Goal: Task Accomplishment & Management: Manage account settings

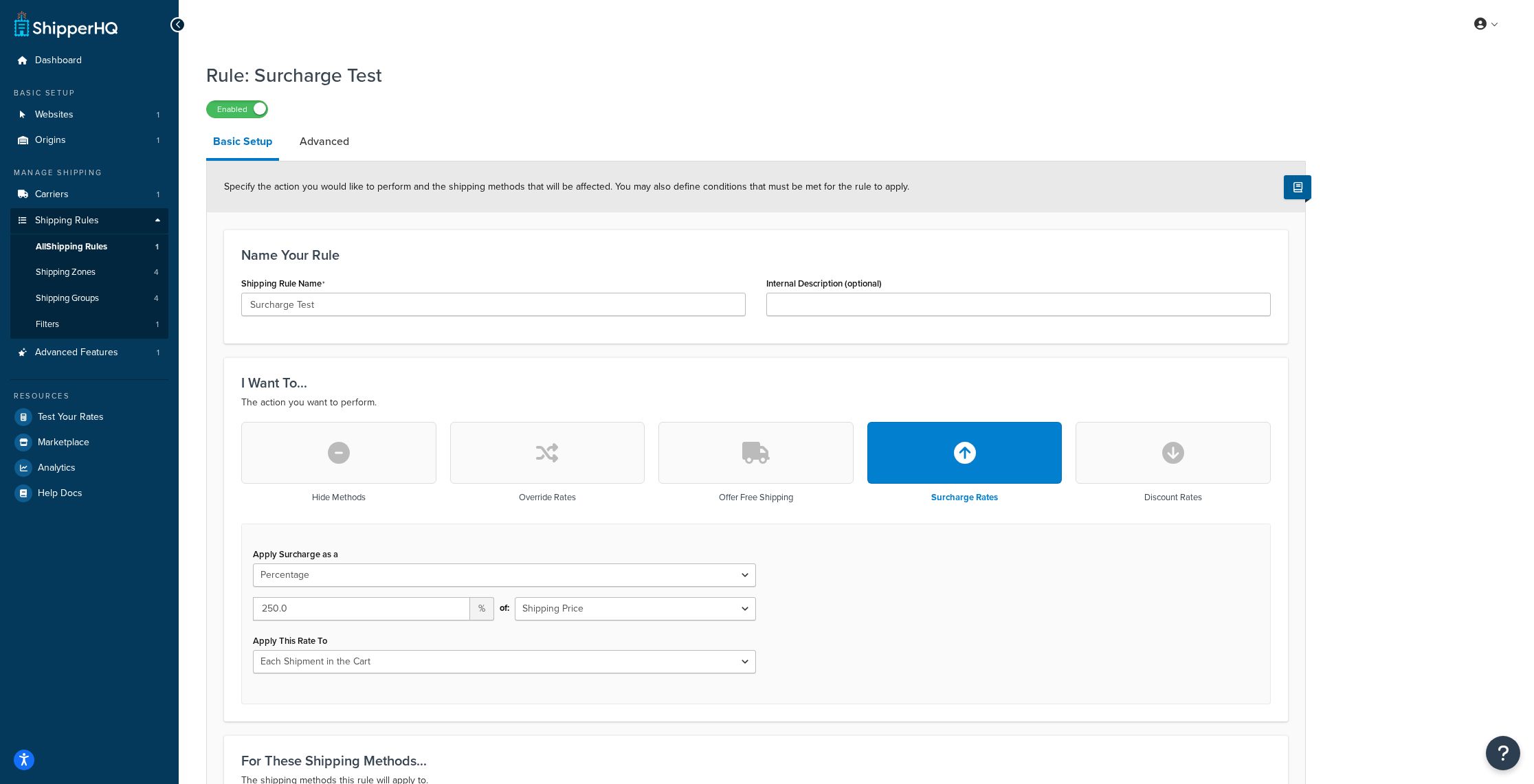
select select "PERCENTAGE"
click at [74, 355] on span "Advanced Features" at bounding box center [76, 353] width 83 height 12
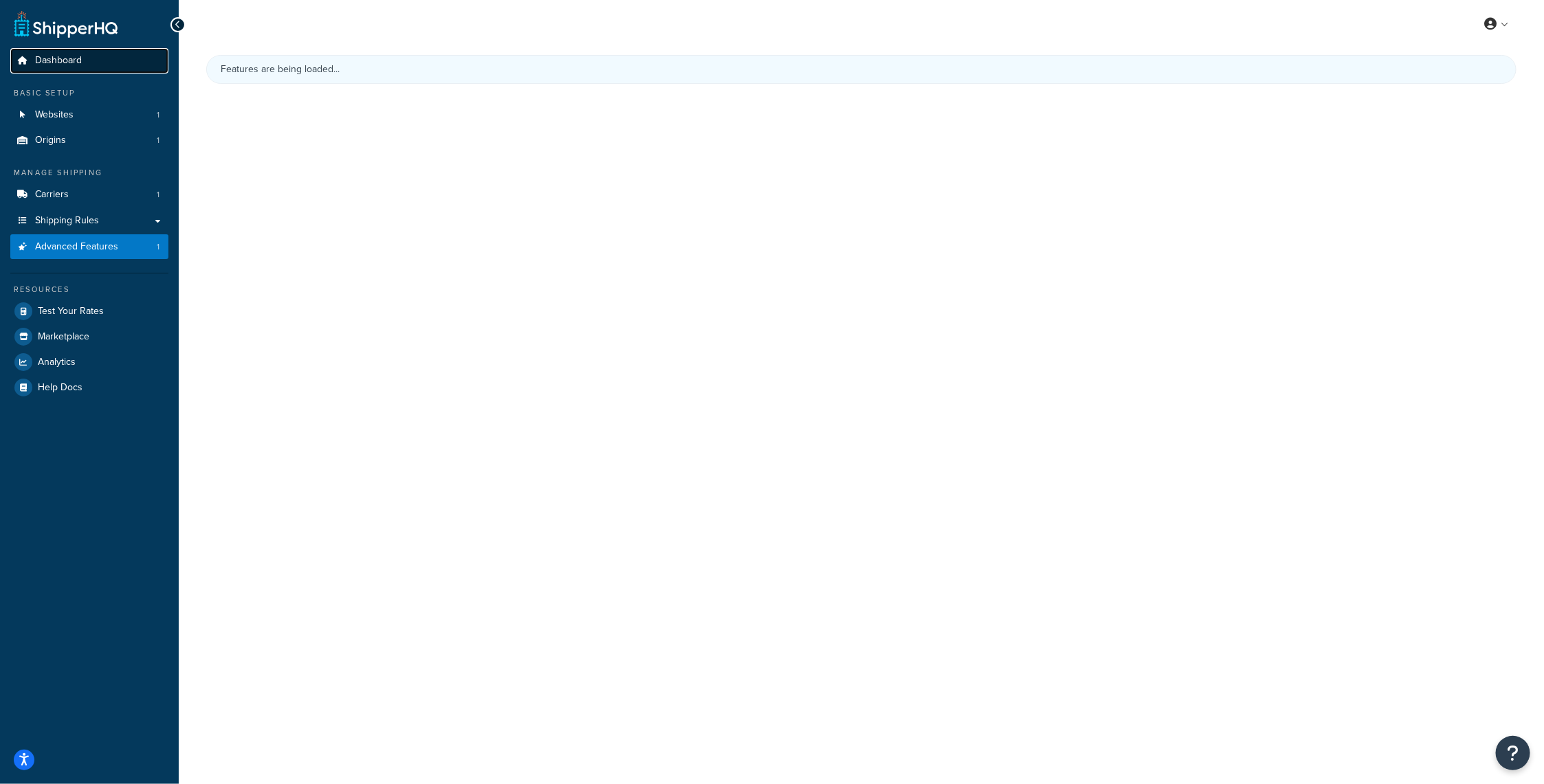
click at [71, 55] on span "Dashboard" at bounding box center [59, 61] width 47 height 12
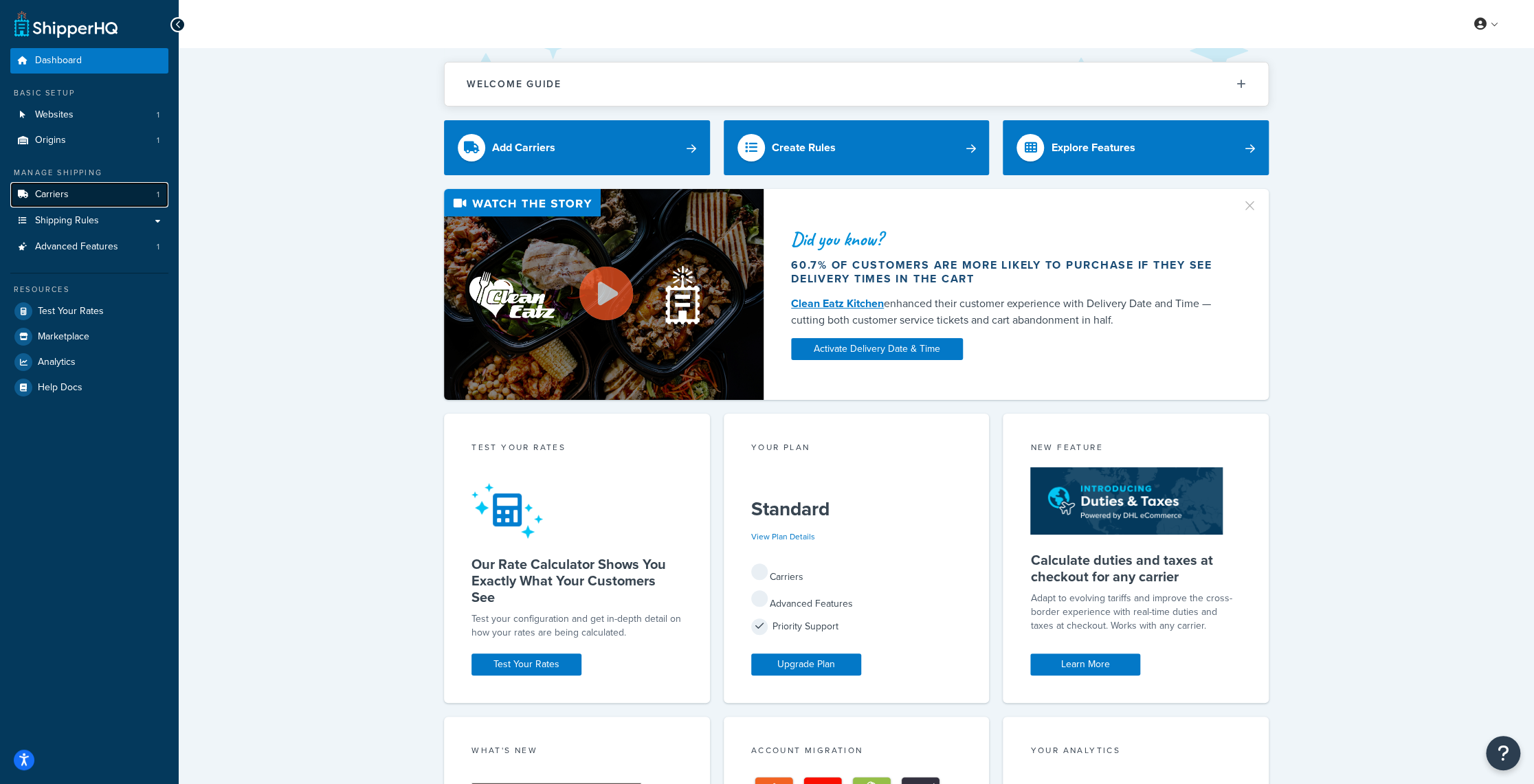
click at [137, 193] on link "Carriers 1" at bounding box center [89, 194] width 158 height 25
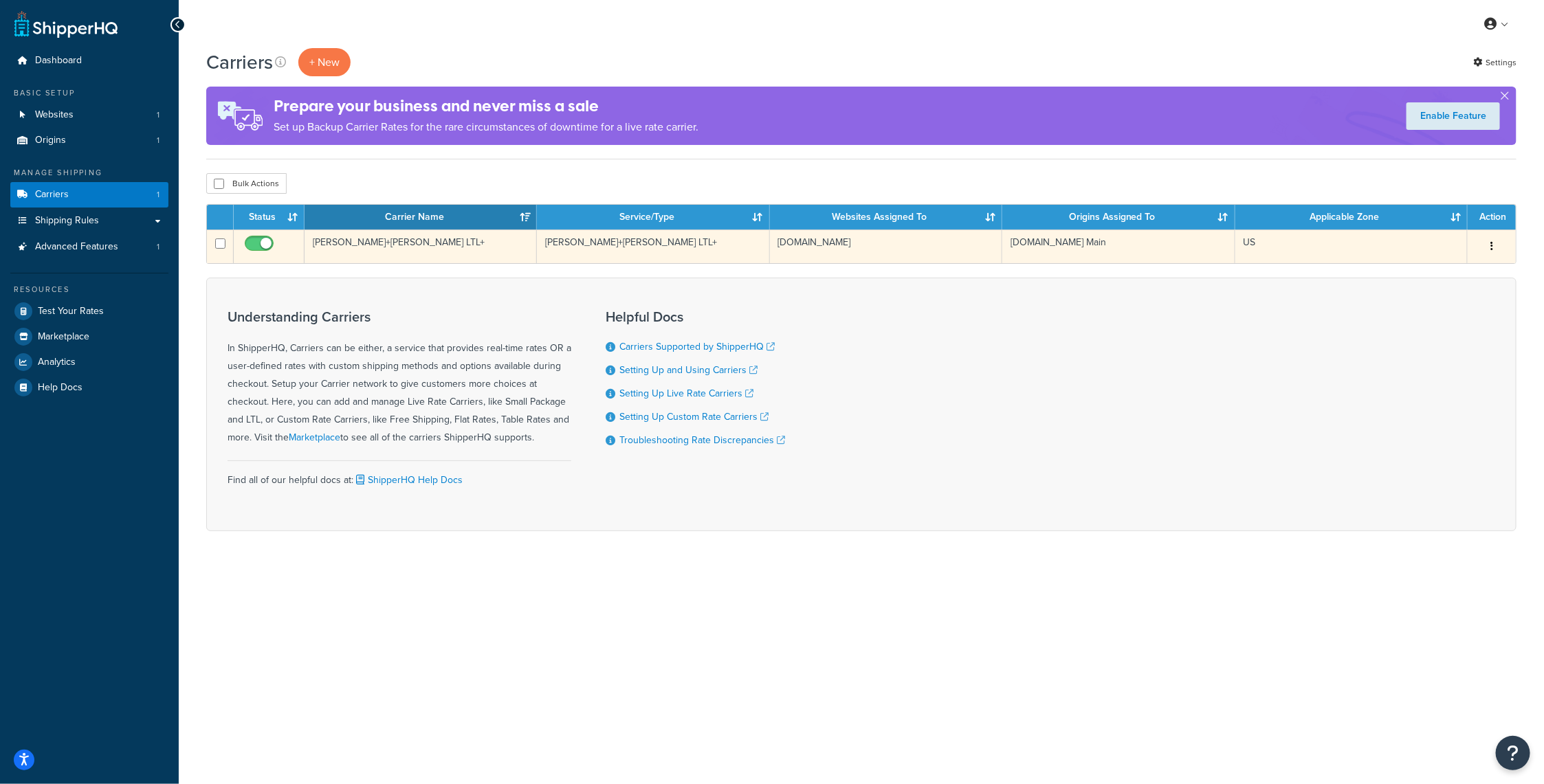
click at [1490, 240] on button "button" at bounding box center [1492, 247] width 19 height 22
click at [1419, 269] on link "Edit" at bounding box center [1436, 274] width 109 height 28
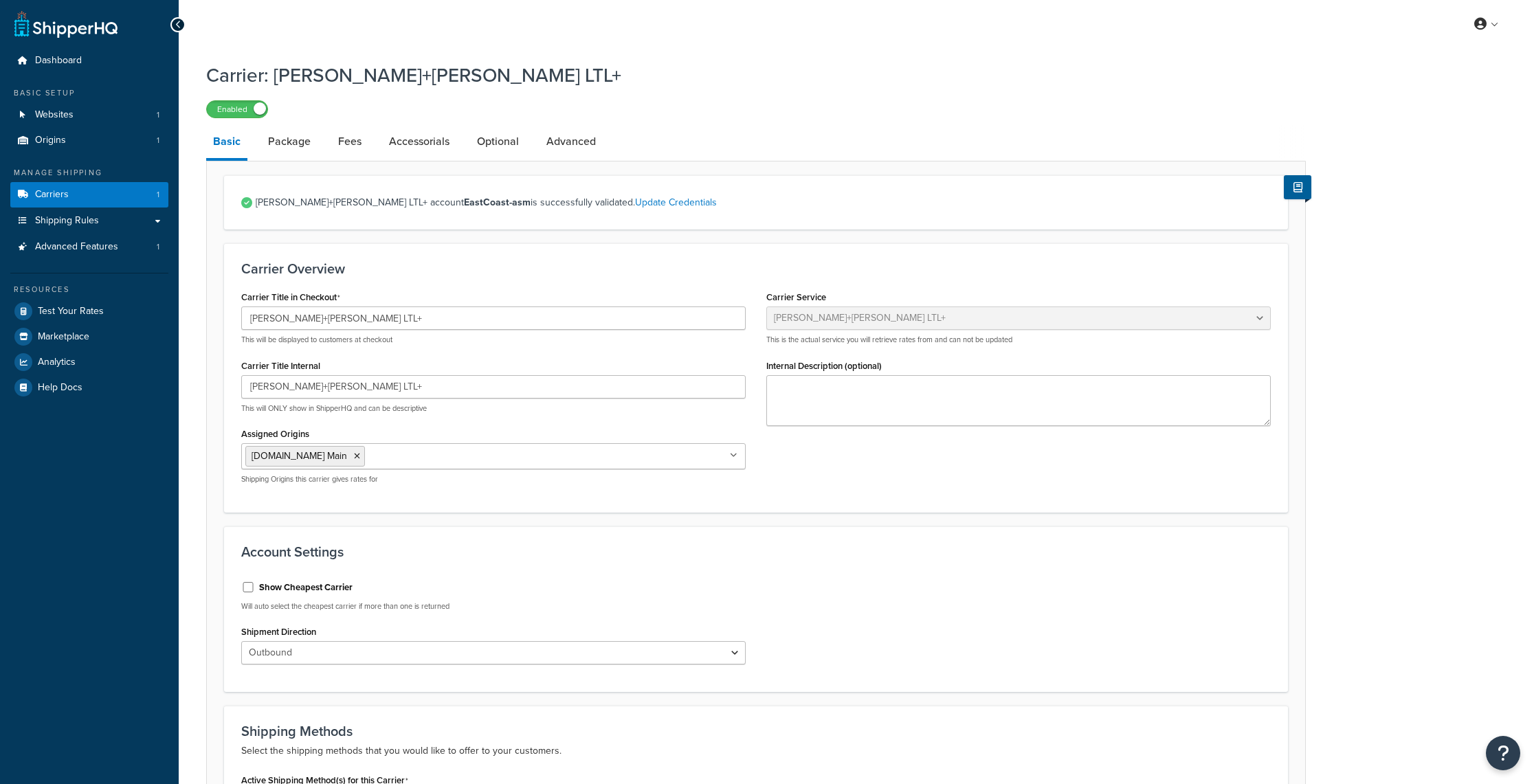
select select "reTransFreight"
click at [427, 141] on link "Accessorials" at bounding box center [419, 142] width 74 height 33
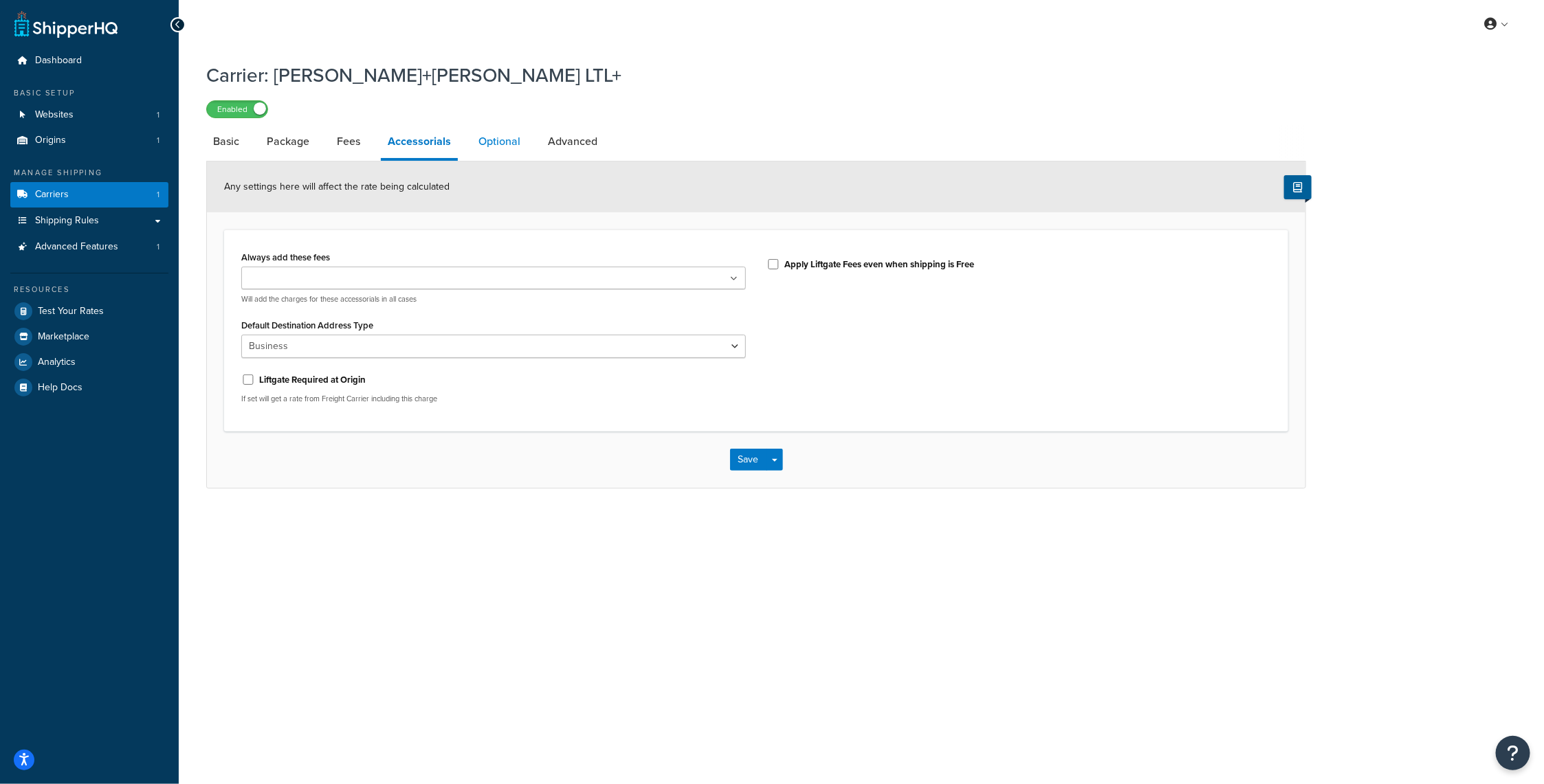
click at [503, 138] on link "Optional" at bounding box center [499, 142] width 56 height 33
select select "70"
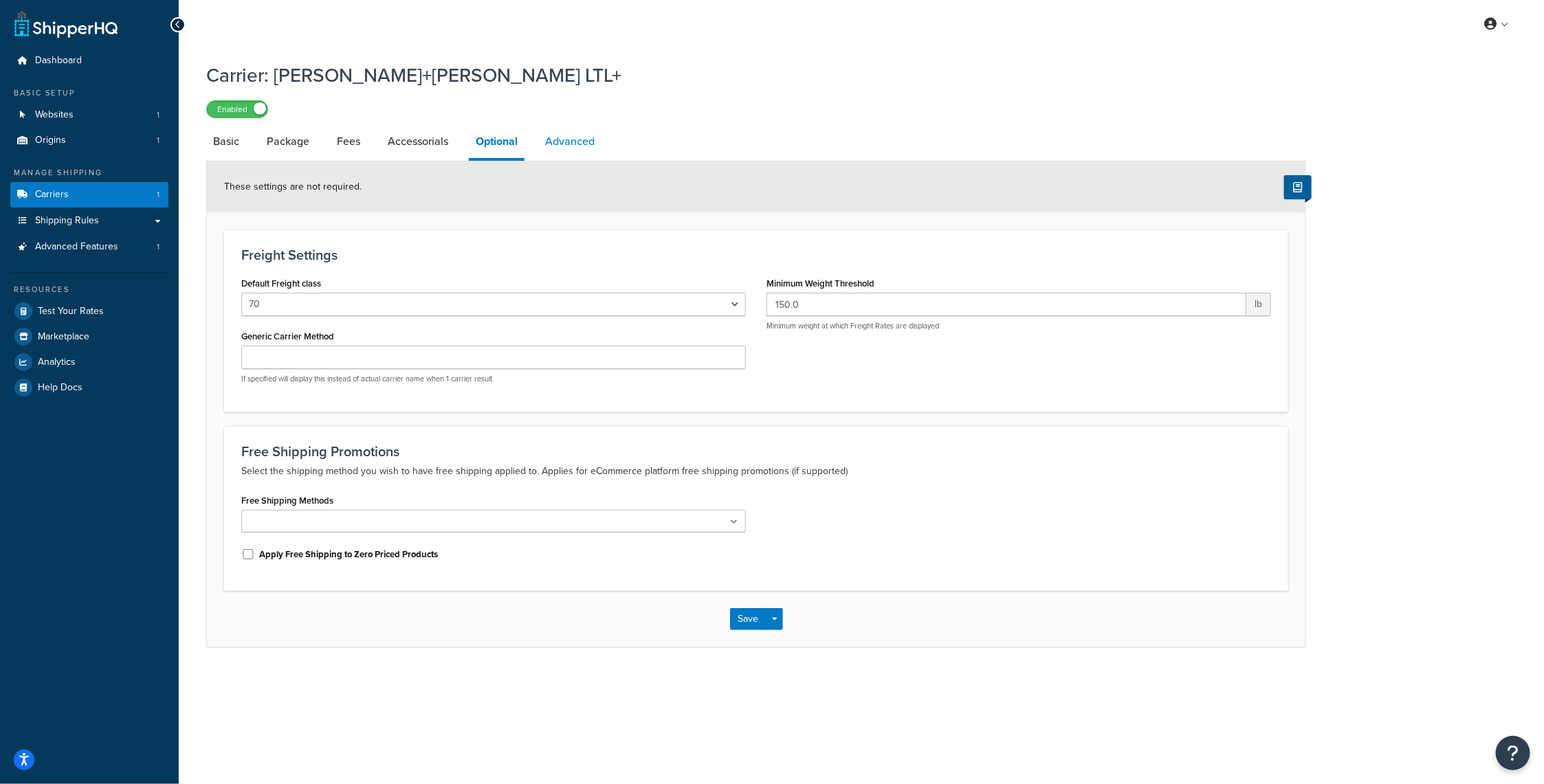
click at [565, 132] on link "Advanced" at bounding box center [570, 142] width 63 height 33
select select "false"
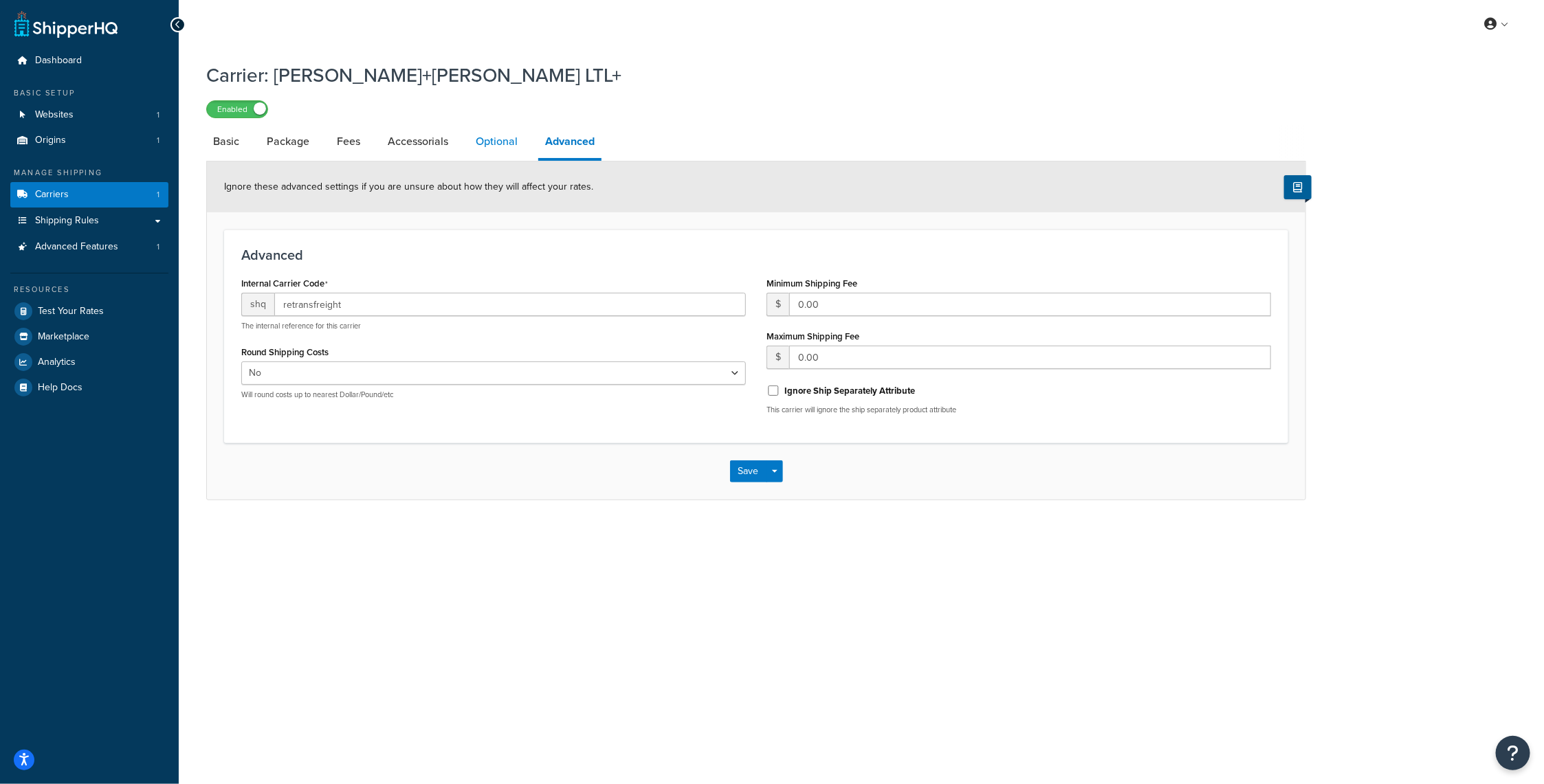
click at [500, 140] on link "Optional" at bounding box center [496, 142] width 56 height 33
select select "70"
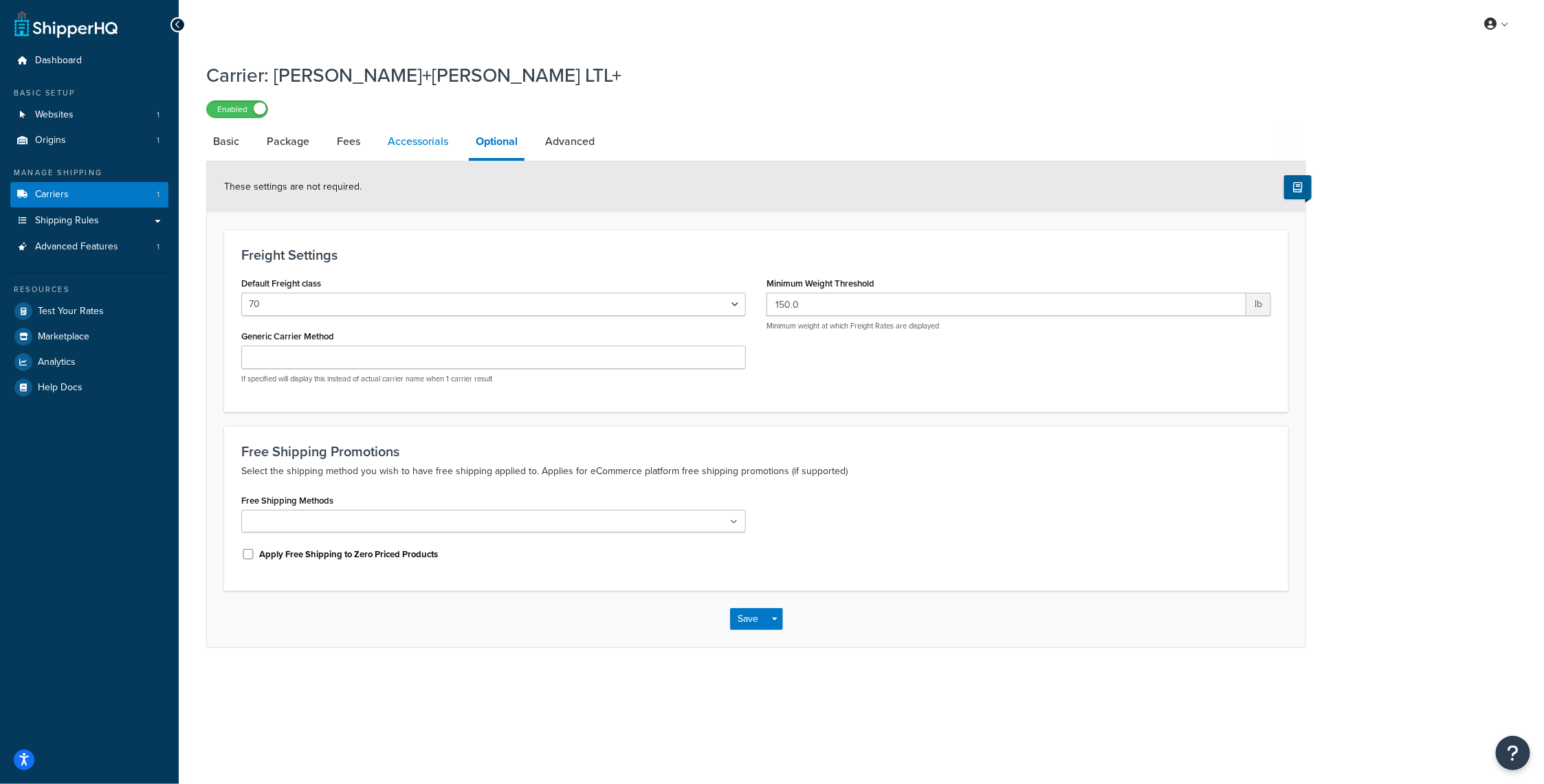
click at [436, 142] on link "Accessorials" at bounding box center [418, 142] width 74 height 33
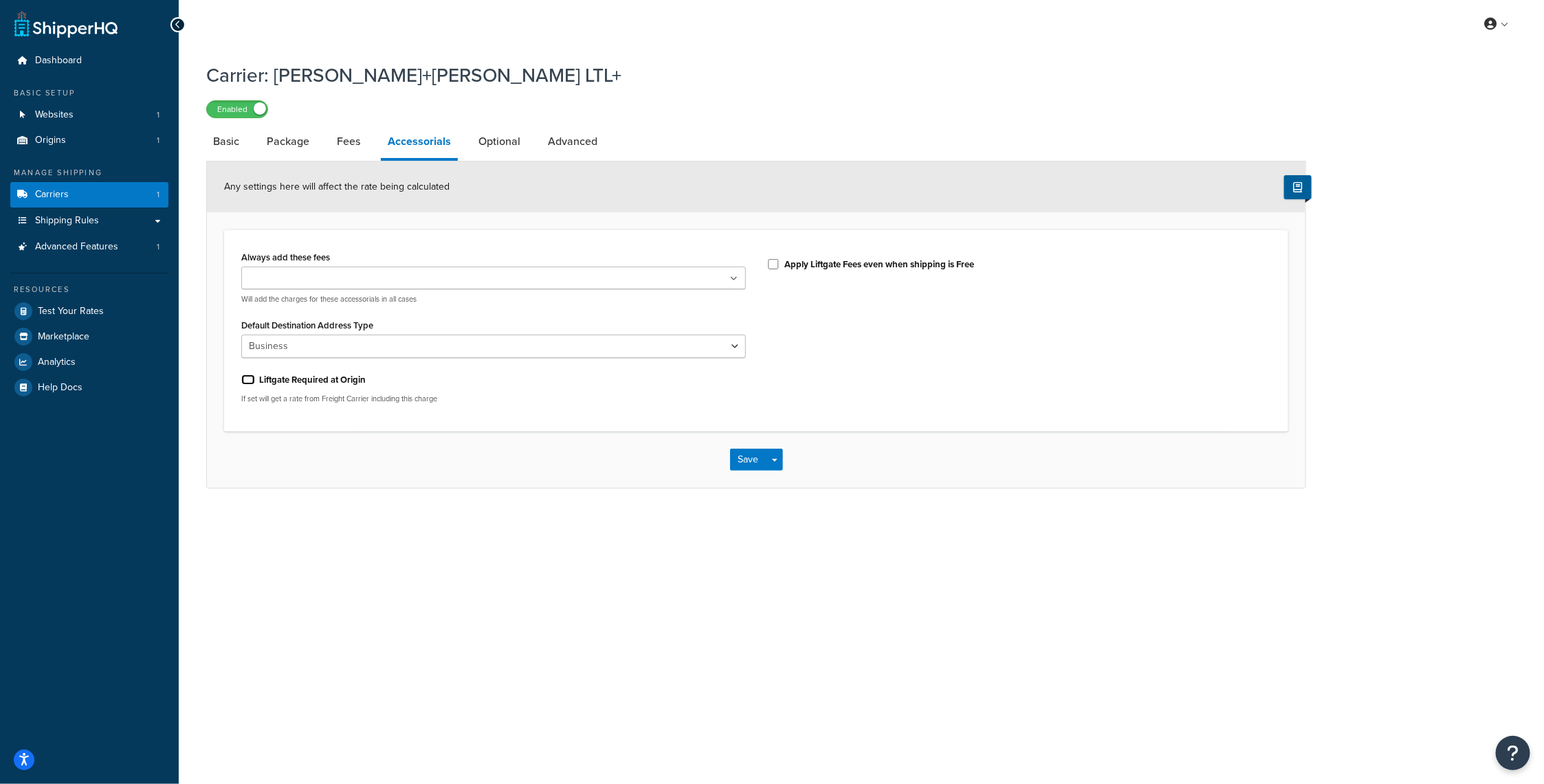
click at [251, 380] on input "Liftgate Required at Origin" at bounding box center [248, 380] width 14 height 10
checkbox input "true"
click at [741, 464] on button "Save" at bounding box center [749, 460] width 37 height 22
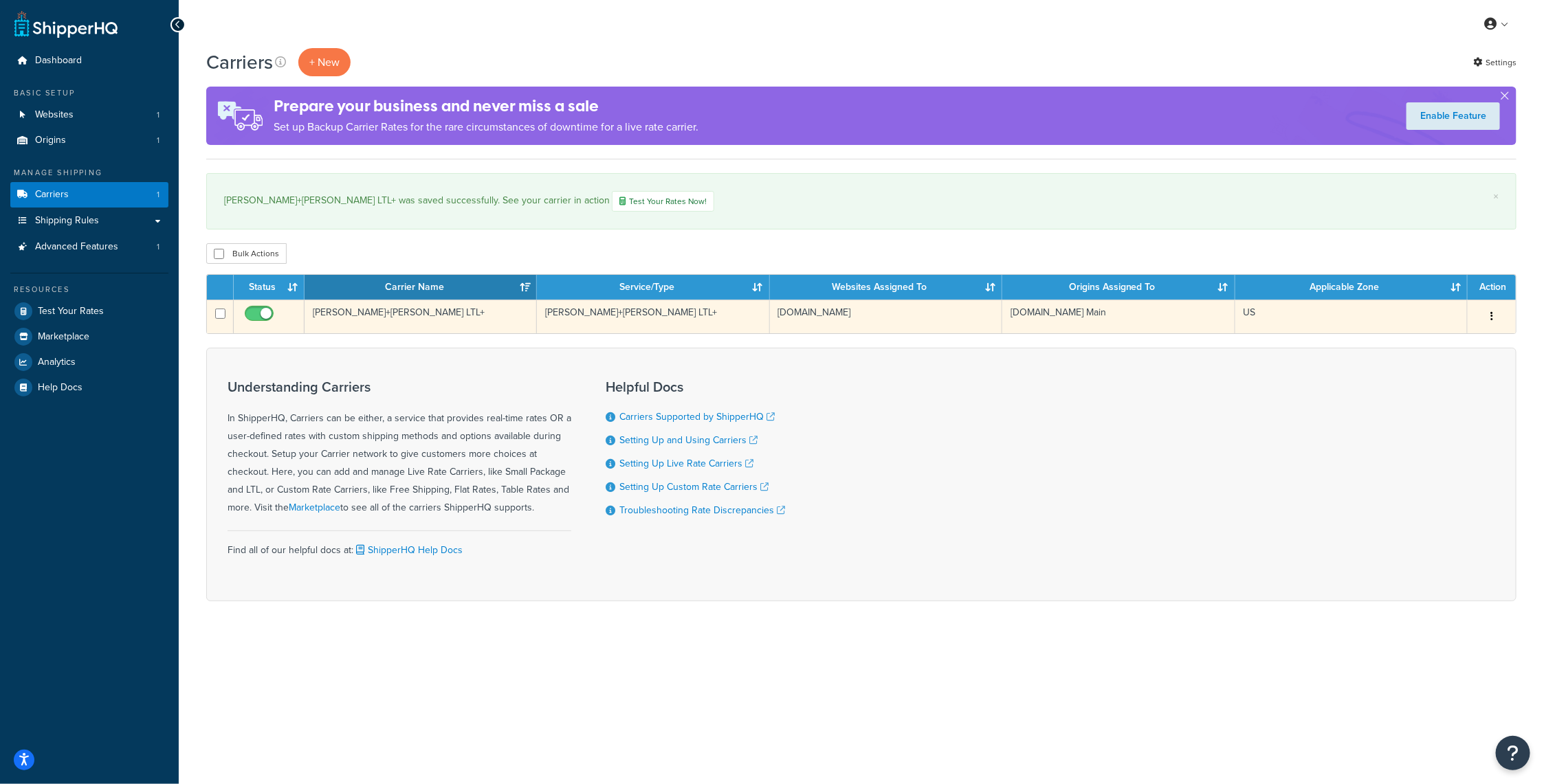
click at [1492, 317] on icon "button" at bounding box center [1492, 316] width 3 height 10
click at [1428, 351] on link "Edit" at bounding box center [1436, 344] width 109 height 28
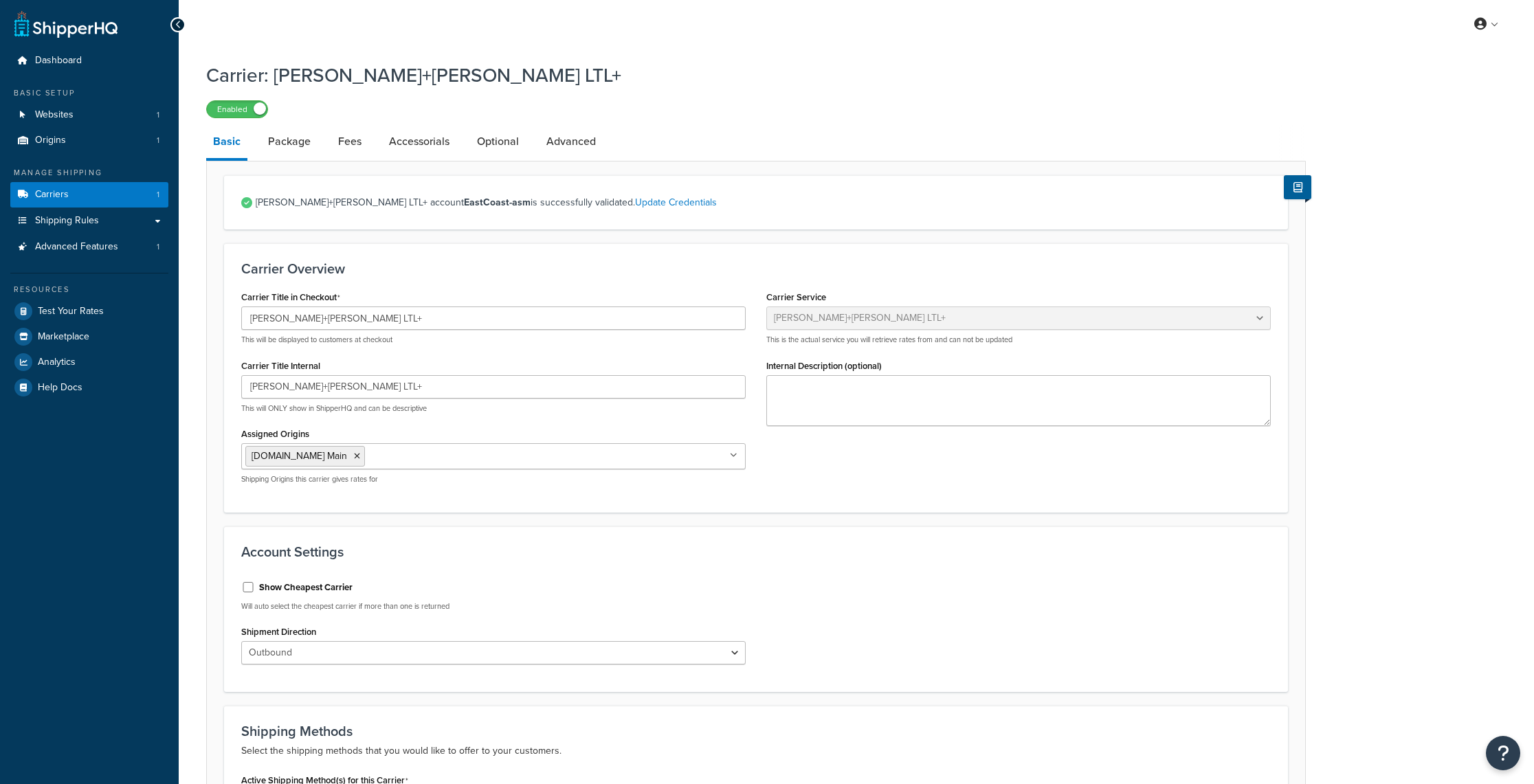
select select "reTransFreight"
click at [288, 141] on link "Package" at bounding box center [289, 142] width 57 height 33
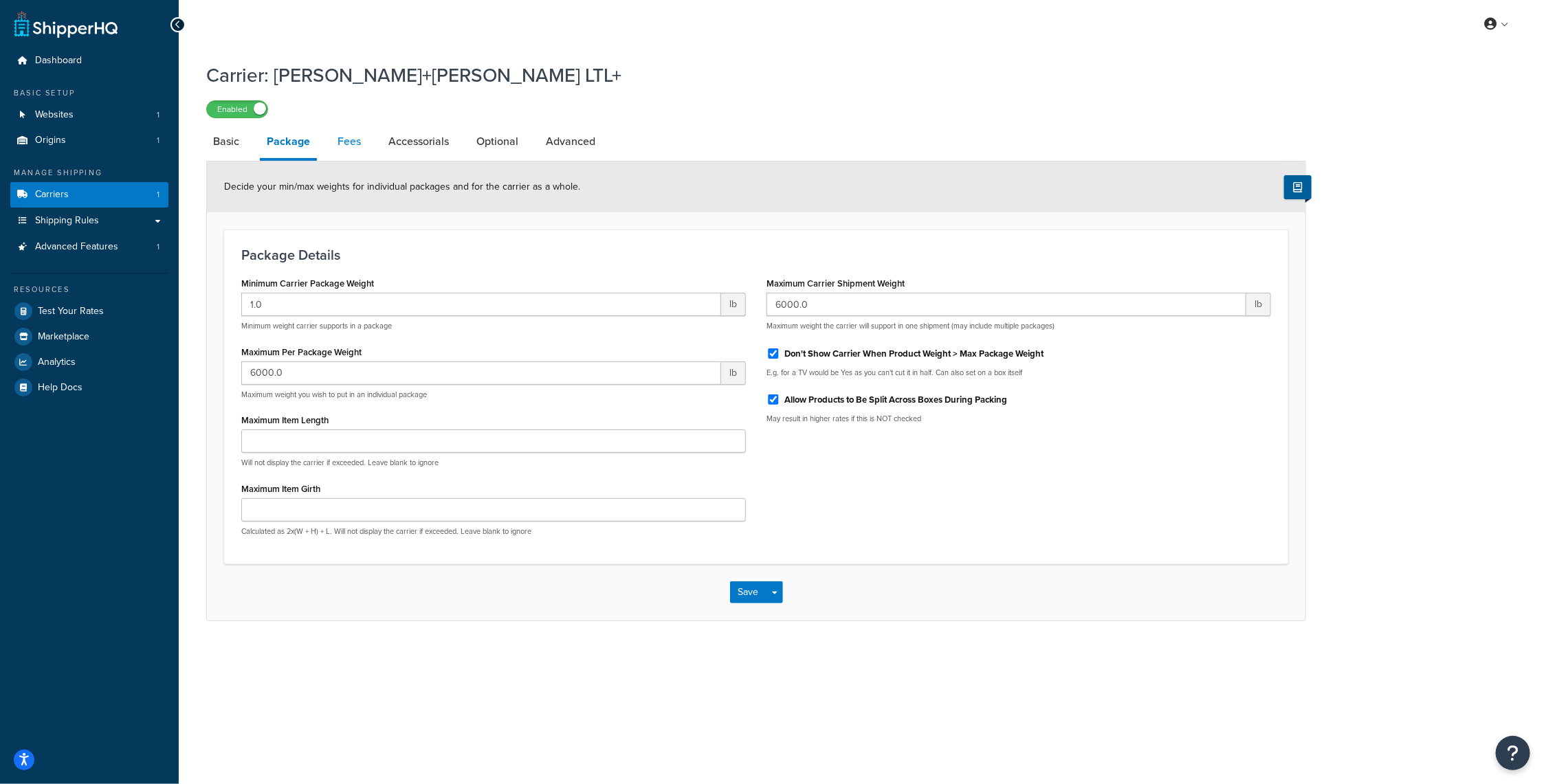
click at [347, 147] on link "Fees" at bounding box center [349, 142] width 37 height 33
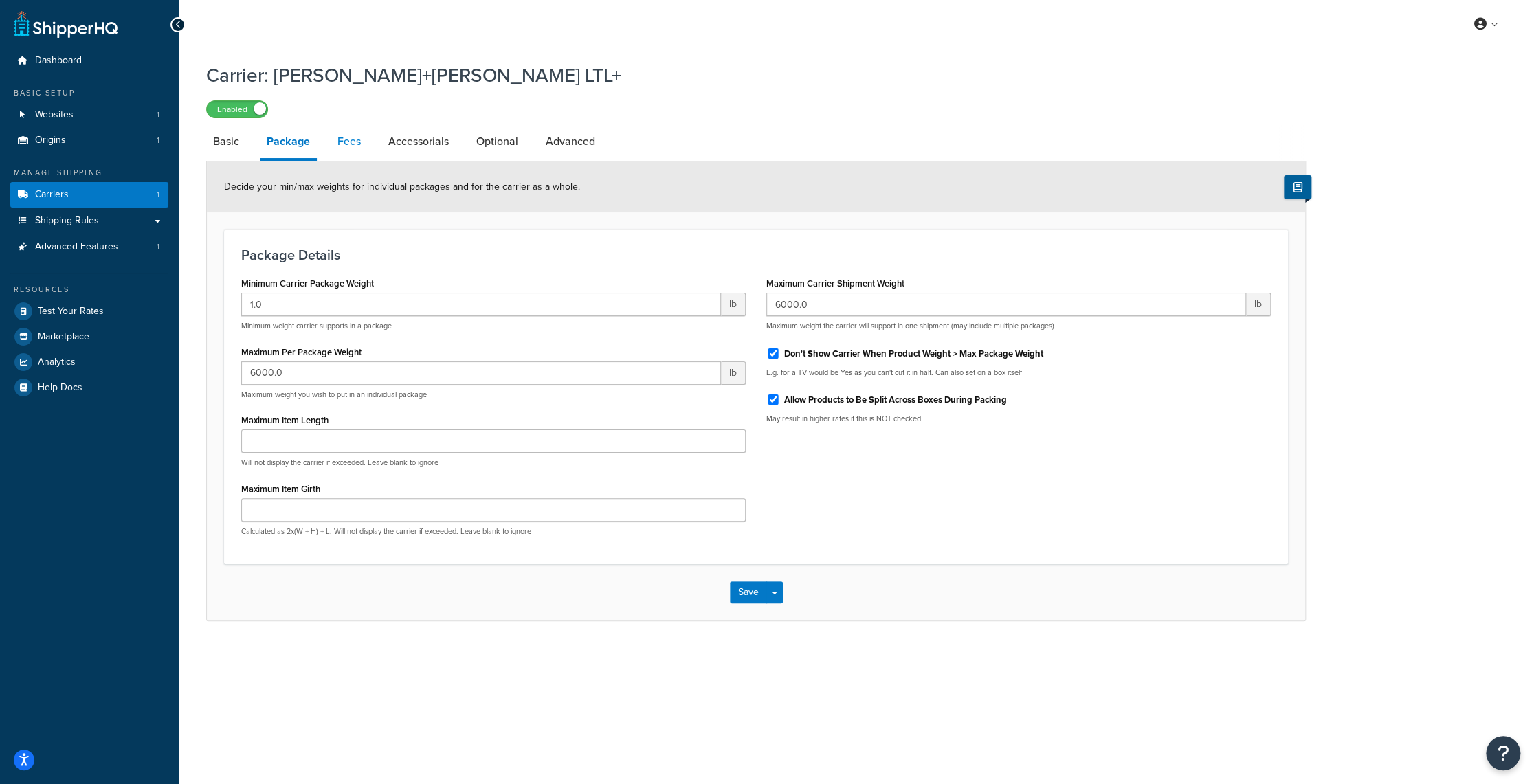
select select "AFTER"
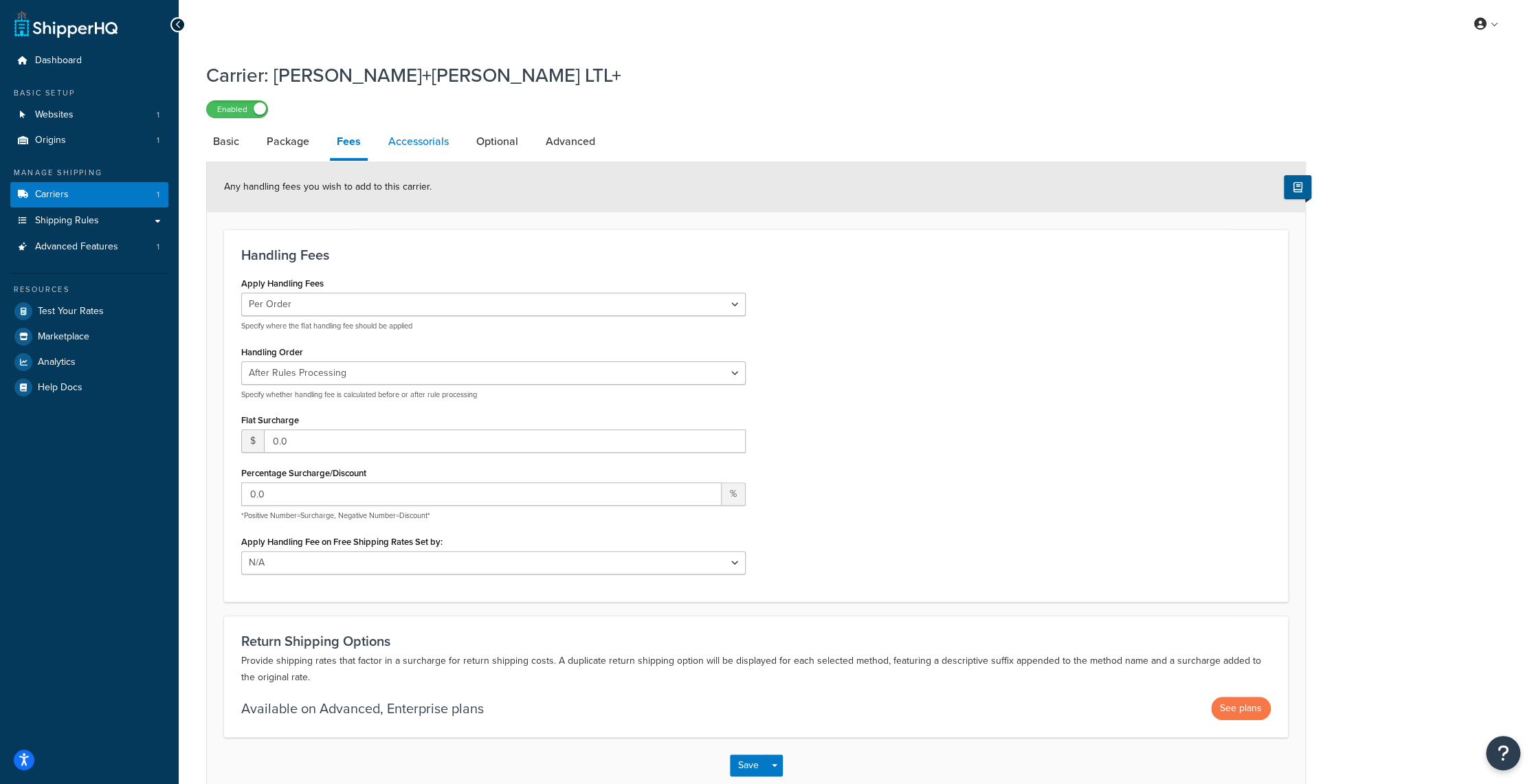
click at [420, 139] on link "Accessorials" at bounding box center [418, 142] width 74 height 33
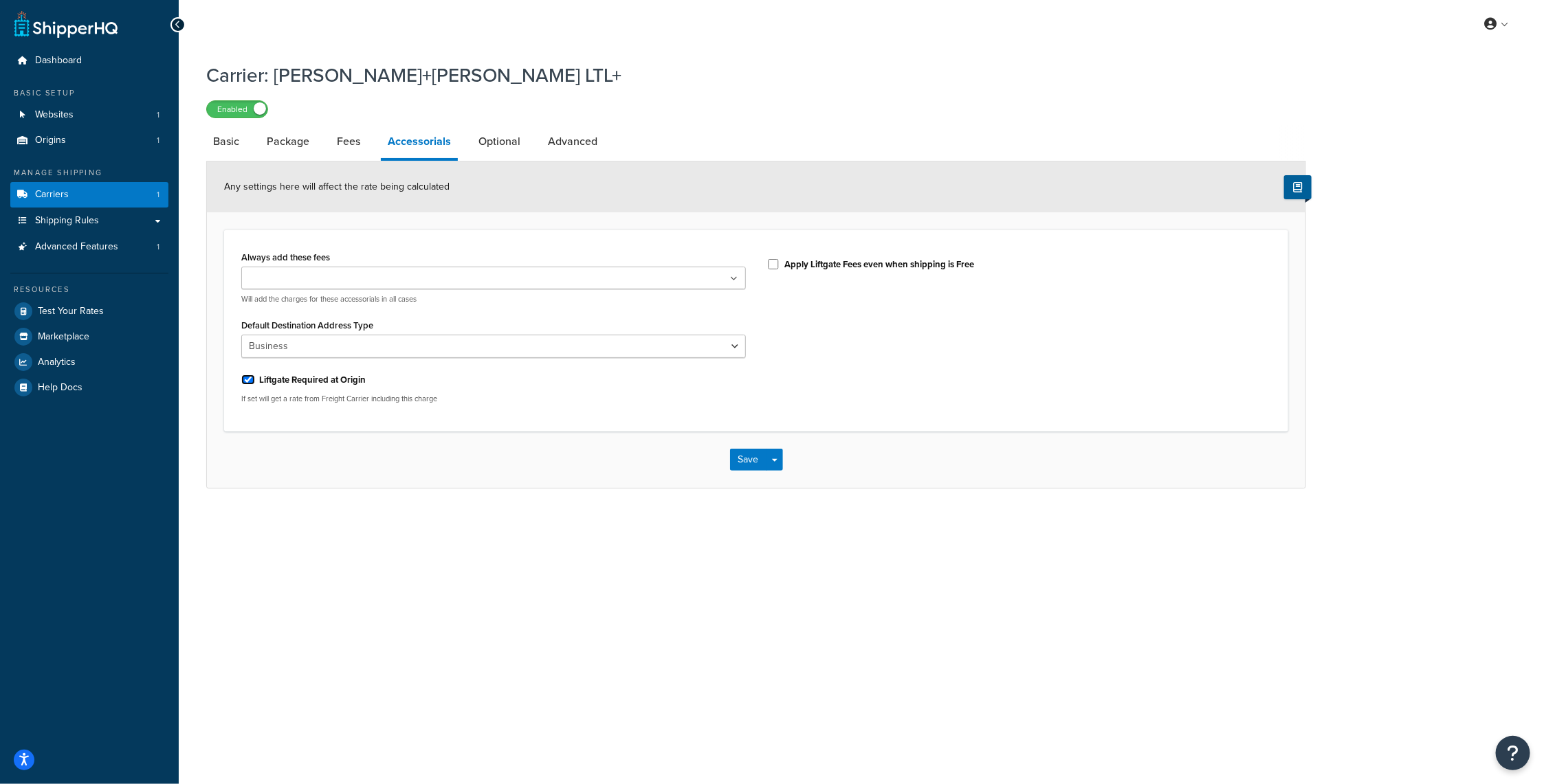
click at [246, 378] on input "Liftgate Required at Origin" at bounding box center [248, 380] width 14 height 10
checkbox input "false"
click at [742, 459] on button "Save" at bounding box center [749, 460] width 37 height 22
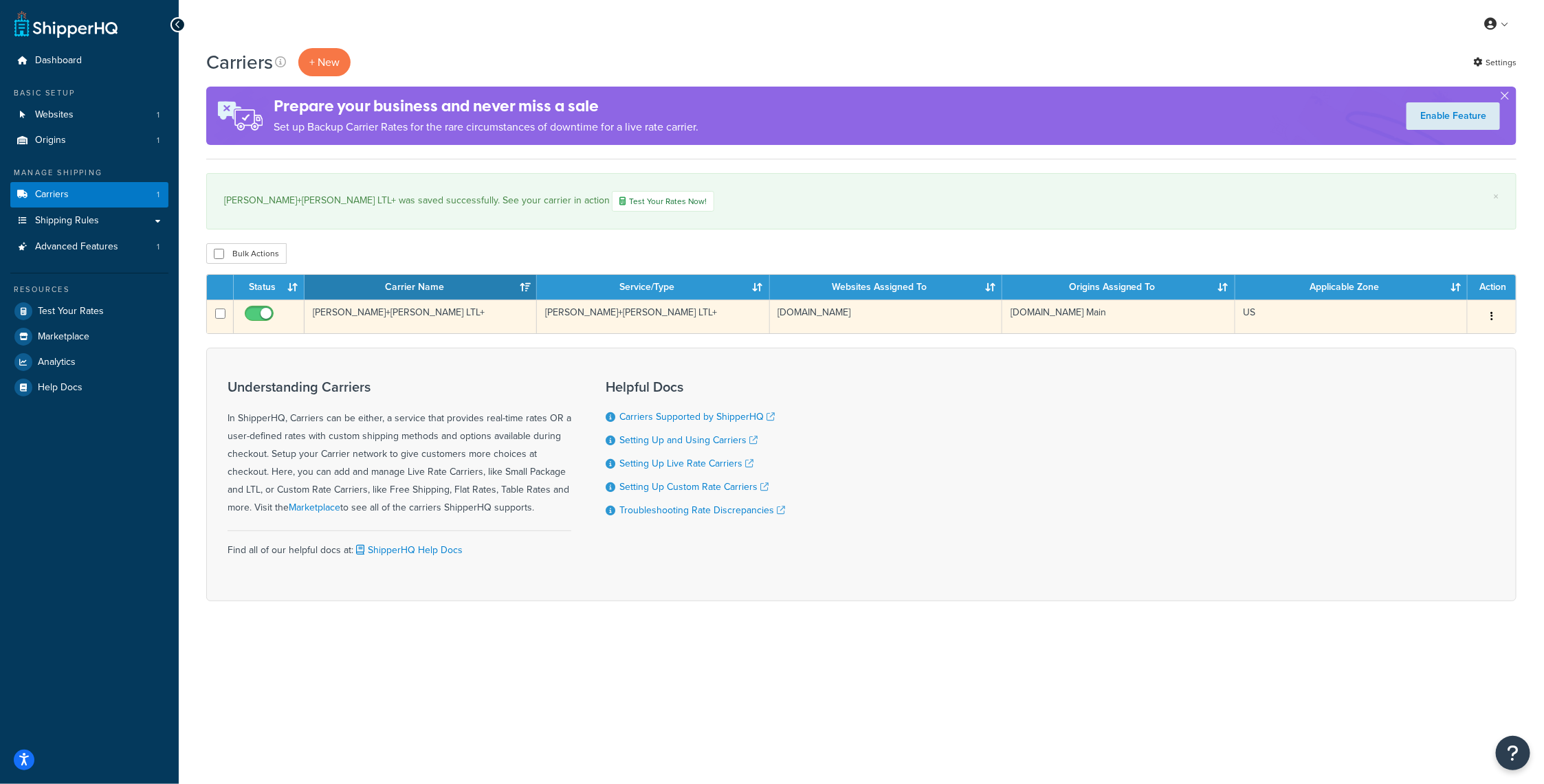
click at [1492, 315] on icon "button" at bounding box center [1492, 316] width 3 height 10
click at [1425, 341] on link "Edit" at bounding box center [1436, 344] width 109 height 28
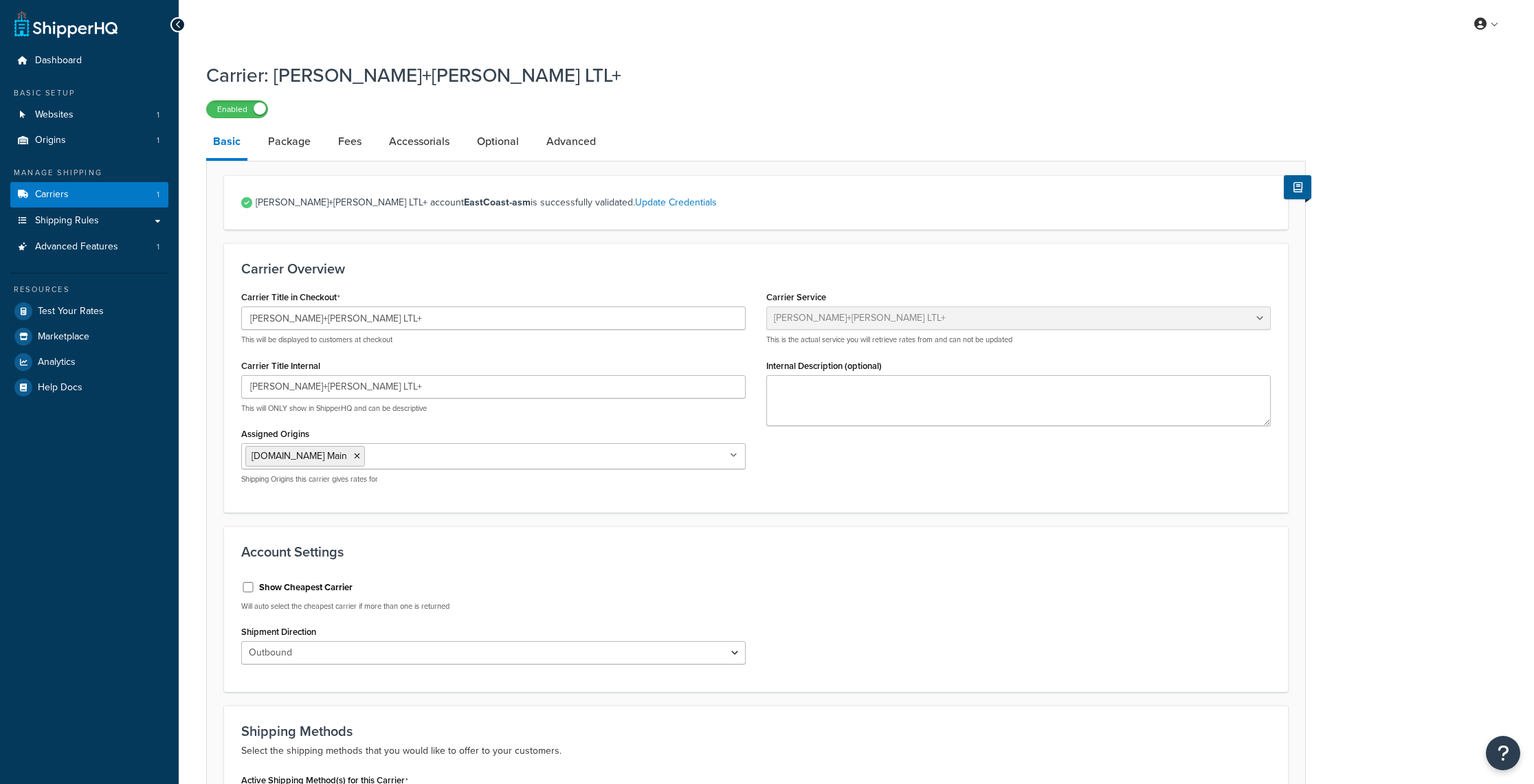
select select "reTransFreight"
click at [489, 136] on link "Optional" at bounding box center [498, 142] width 56 height 33
select select "70"
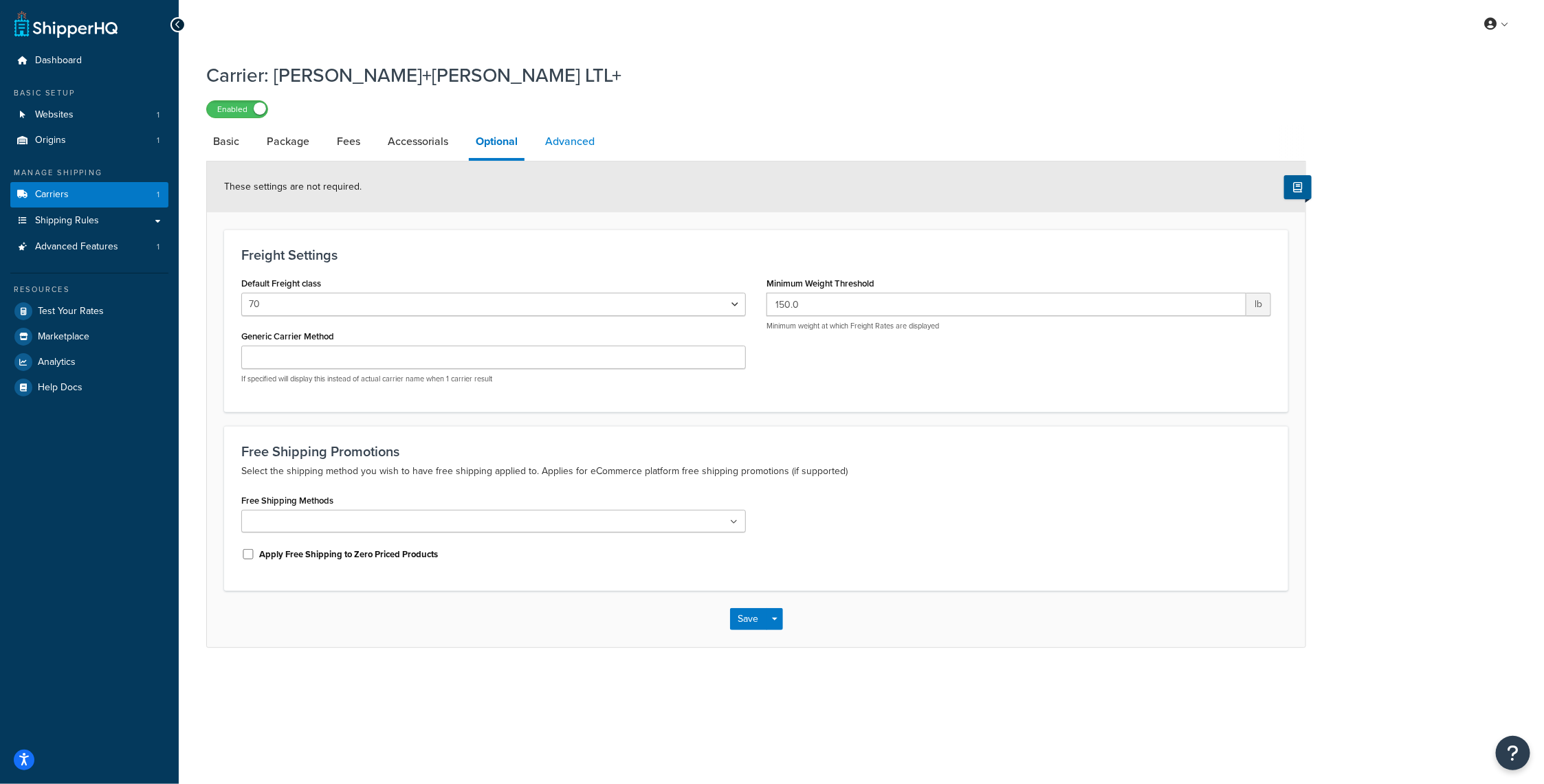
click at [582, 134] on link "Advanced" at bounding box center [570, 142] width 63 height 33
select select "false"
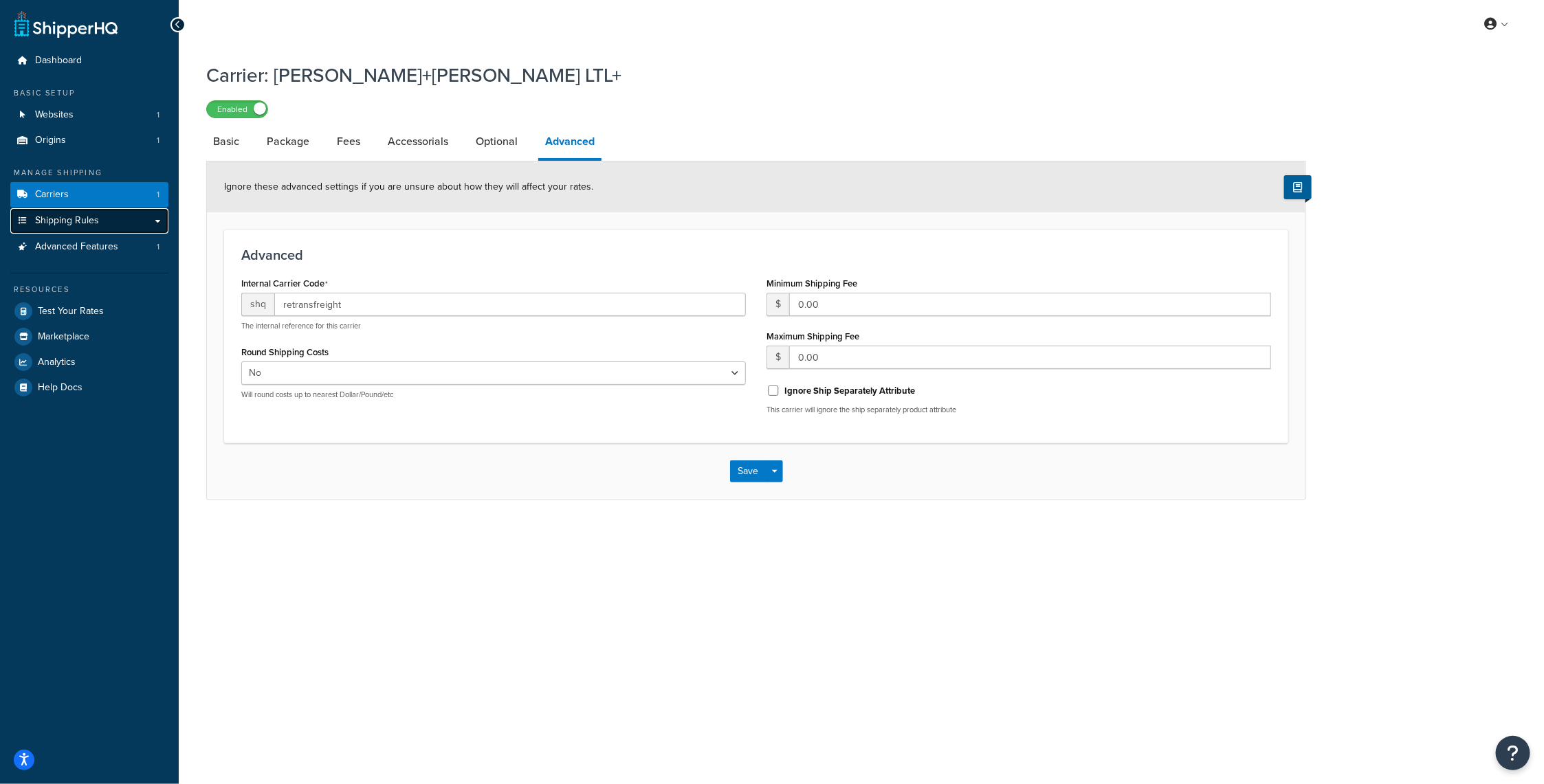
click at [75, 223] on span "Shipping Rules" at bounding box center [67, 220] width 64 height 12
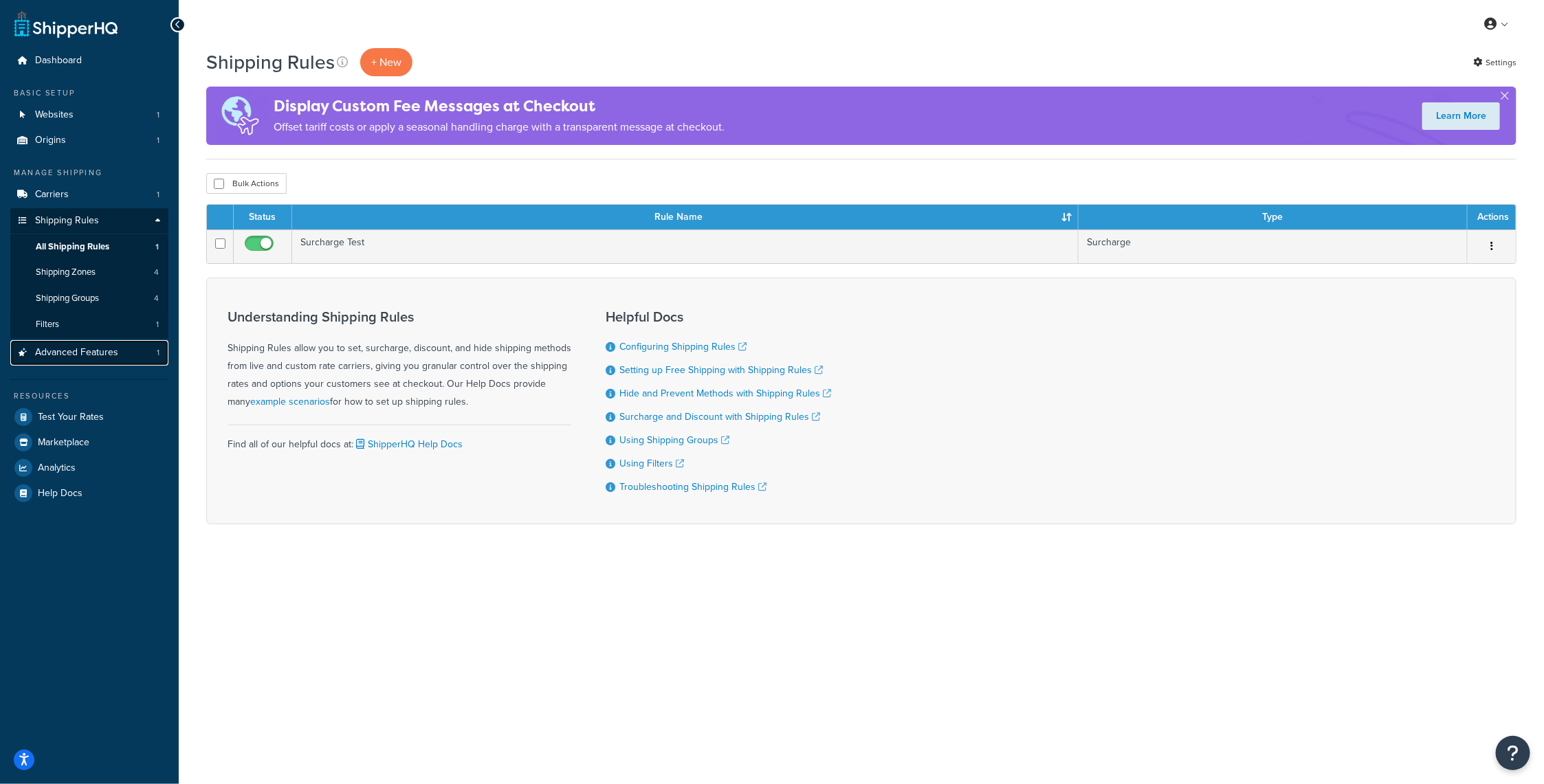
click at [65, 354] on span "Advanced Features" at bounding box center [77, 353] width 83 height 12
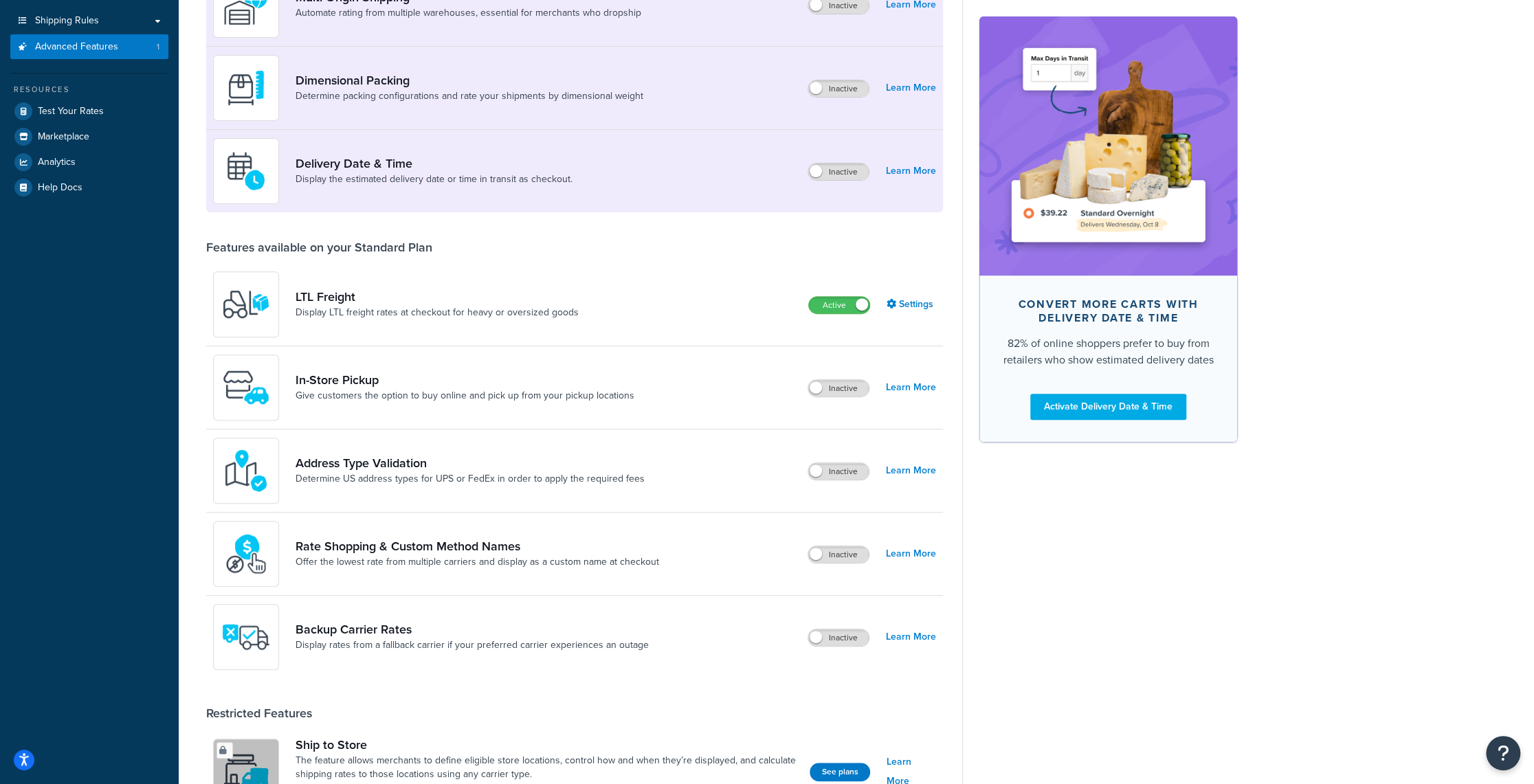
scroll to position [206, 0]
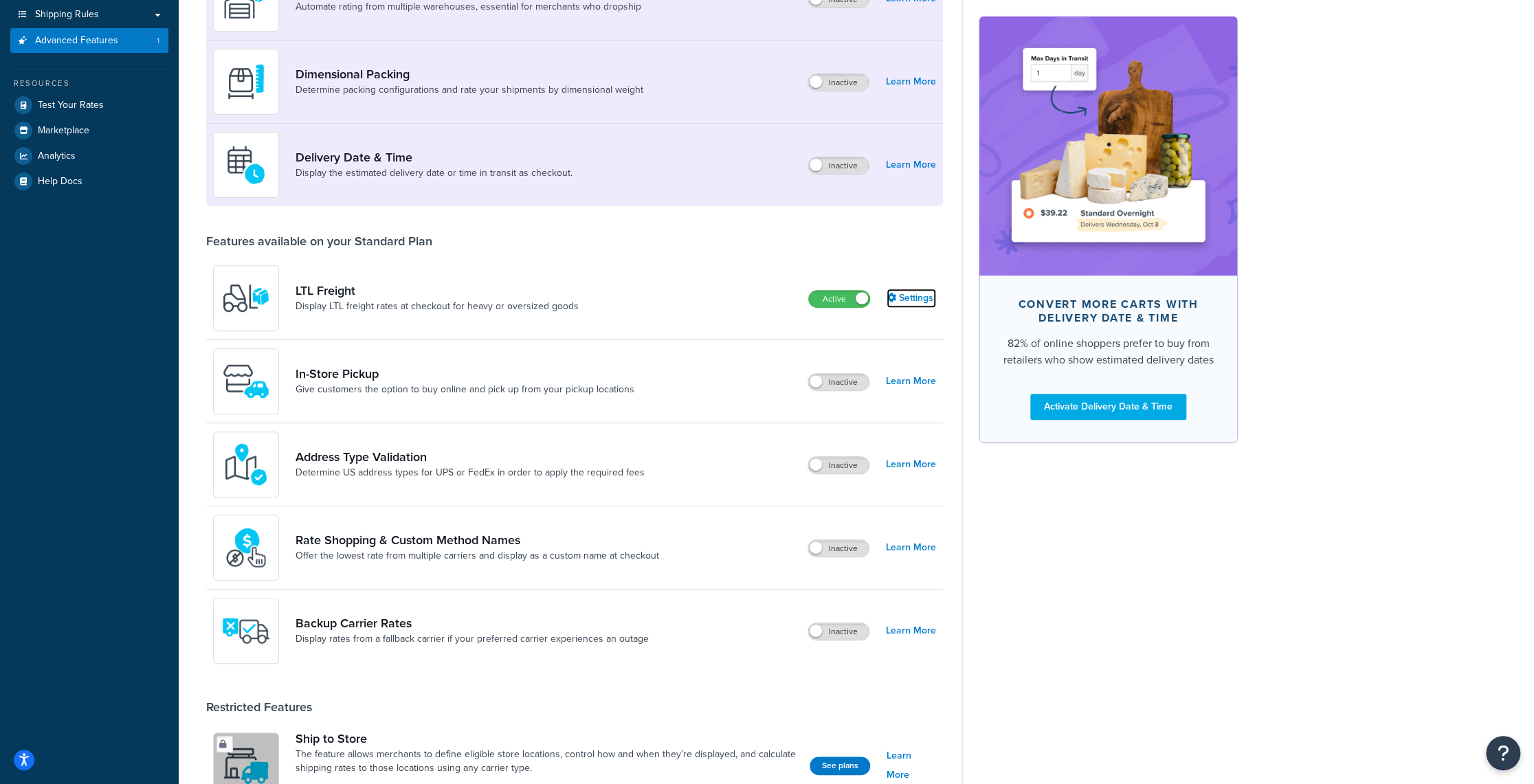
click at [912, 300] on link "Settings" at bounding box center [912, 298] width 50 height 19
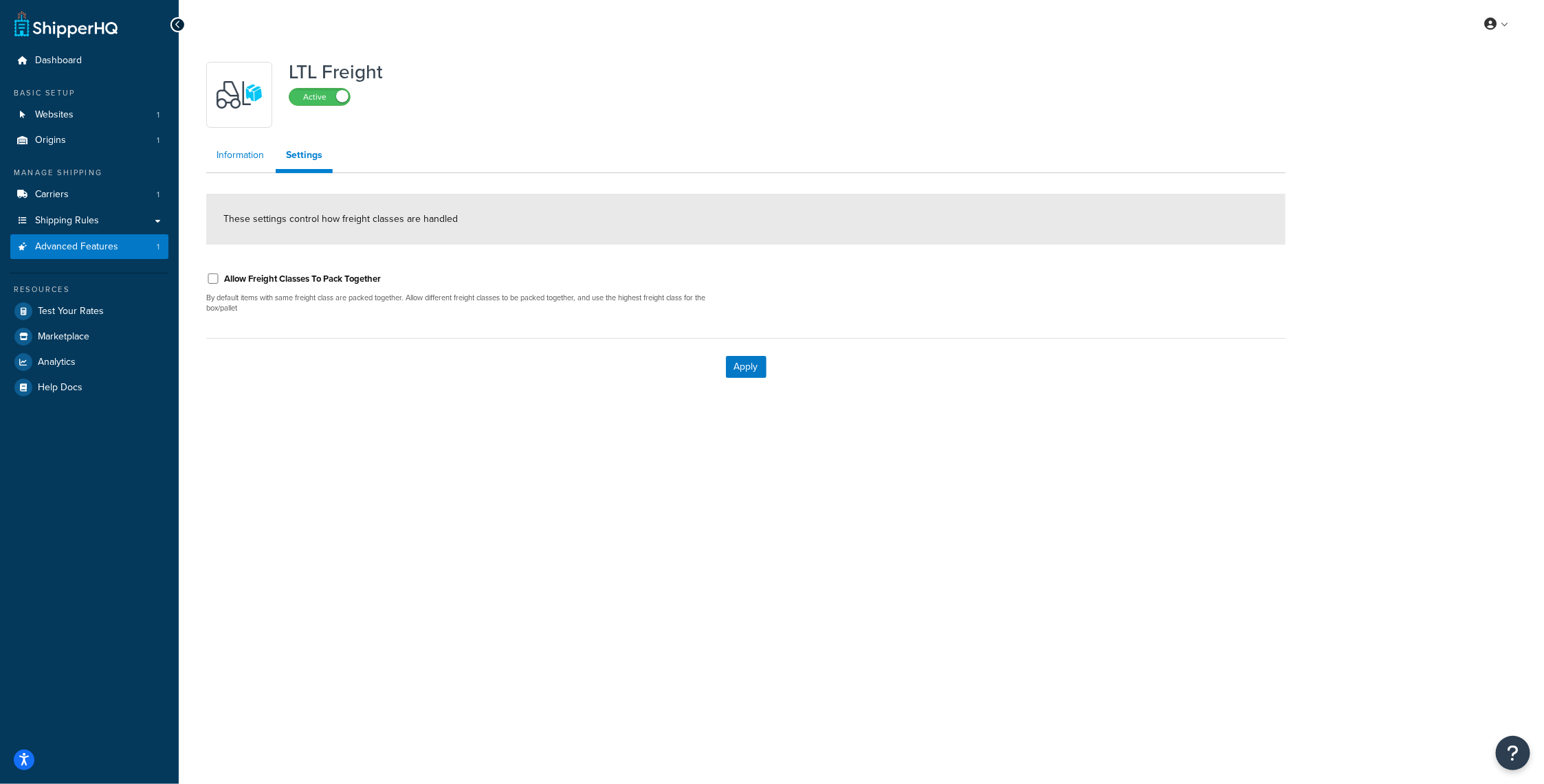
click at [246, 155] on link "Information" at bounding box center [240, 155] width 68 height 28
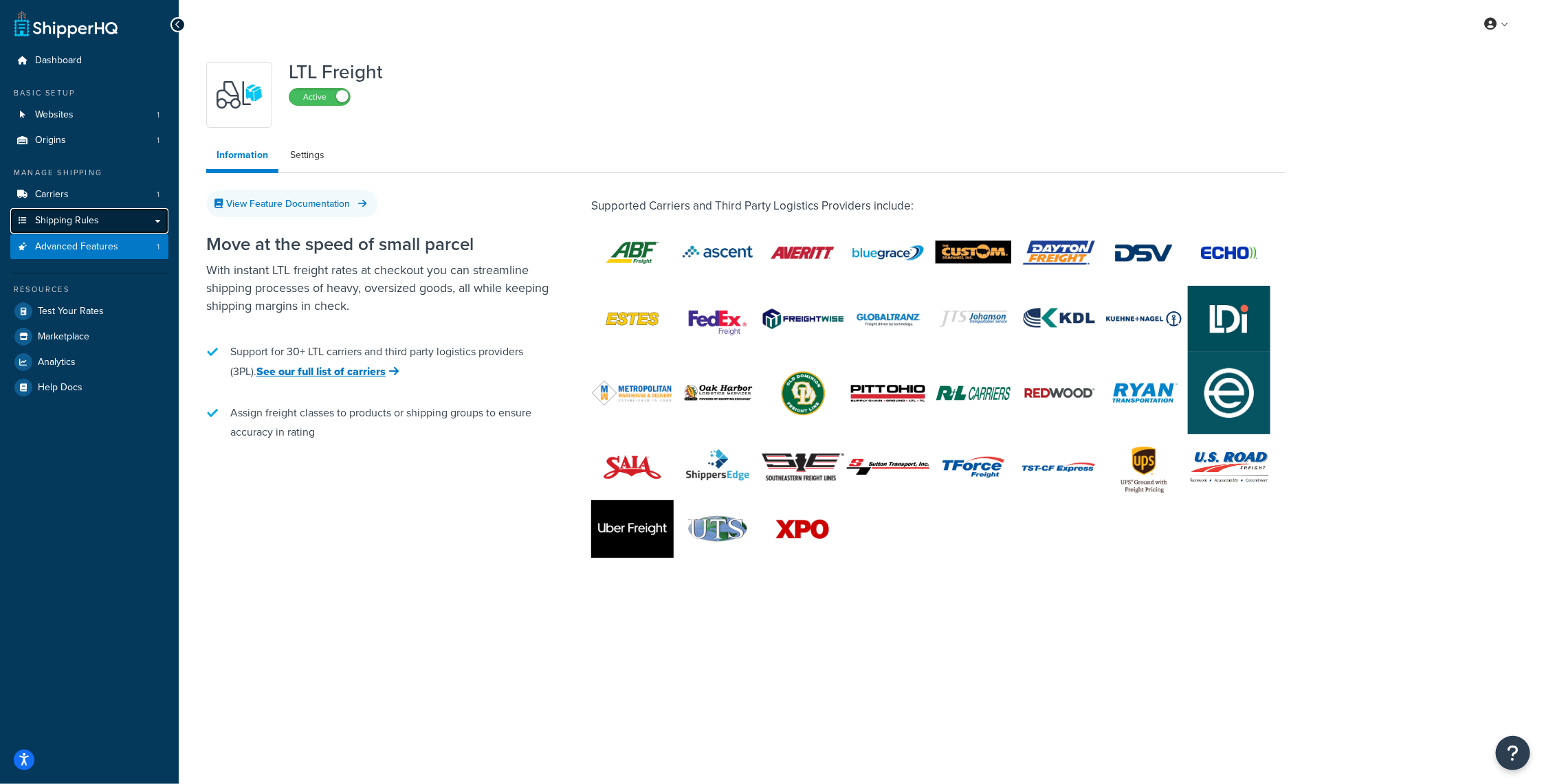
click at [85, 221] on span "Shipping Rules" at bounding box center [67, 220] width 64 height 12
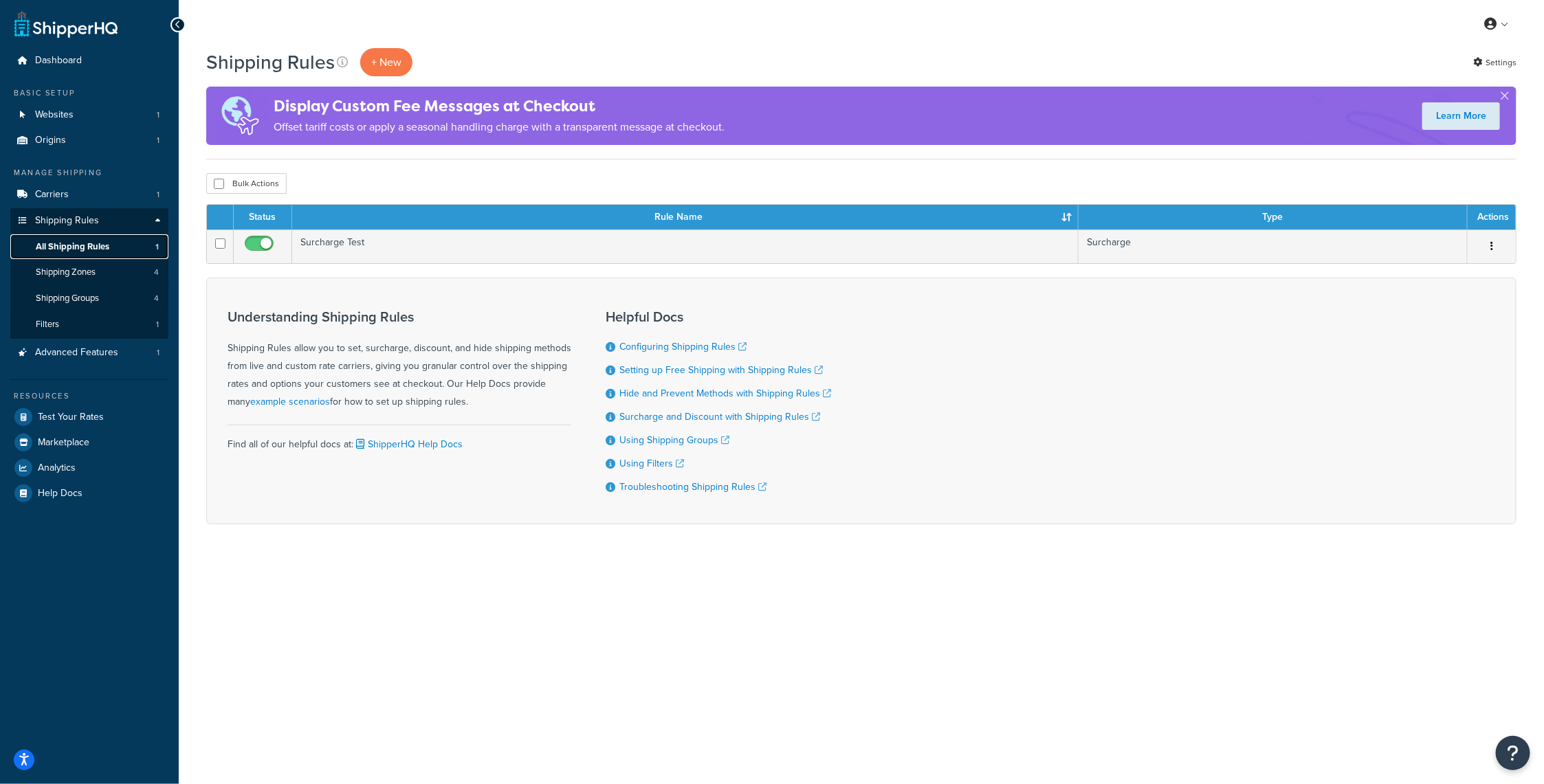
click at [83, 246] on span "All Shipping Rules" at bounding box center [72, 247] width 74 height 12
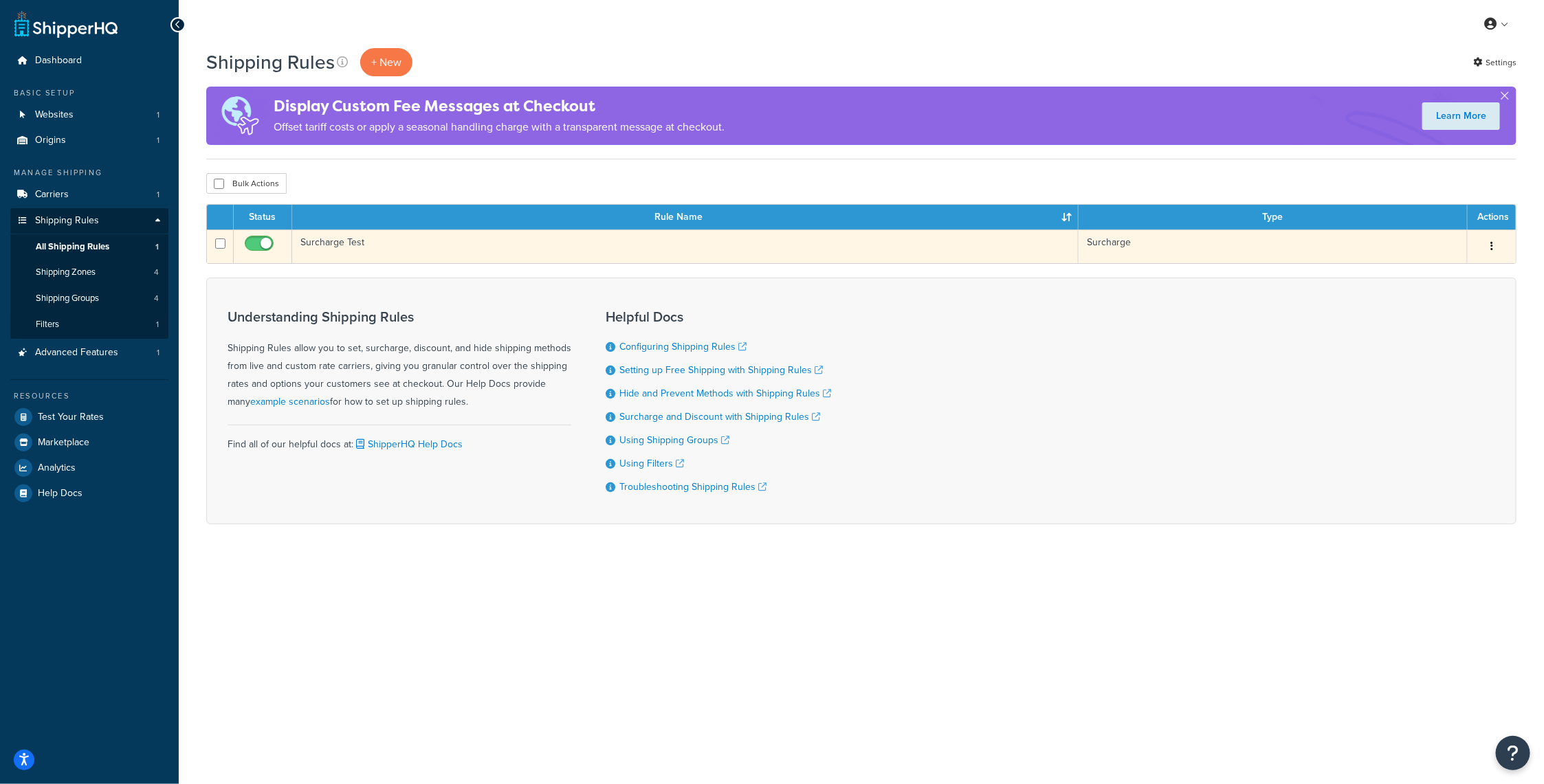
click at [1496, 243] on button "button" at bounding box center [1492, 247] width 19 height 22
click at [1409, 272] on icon at bounding box center [1405, 272] width 10 height 10
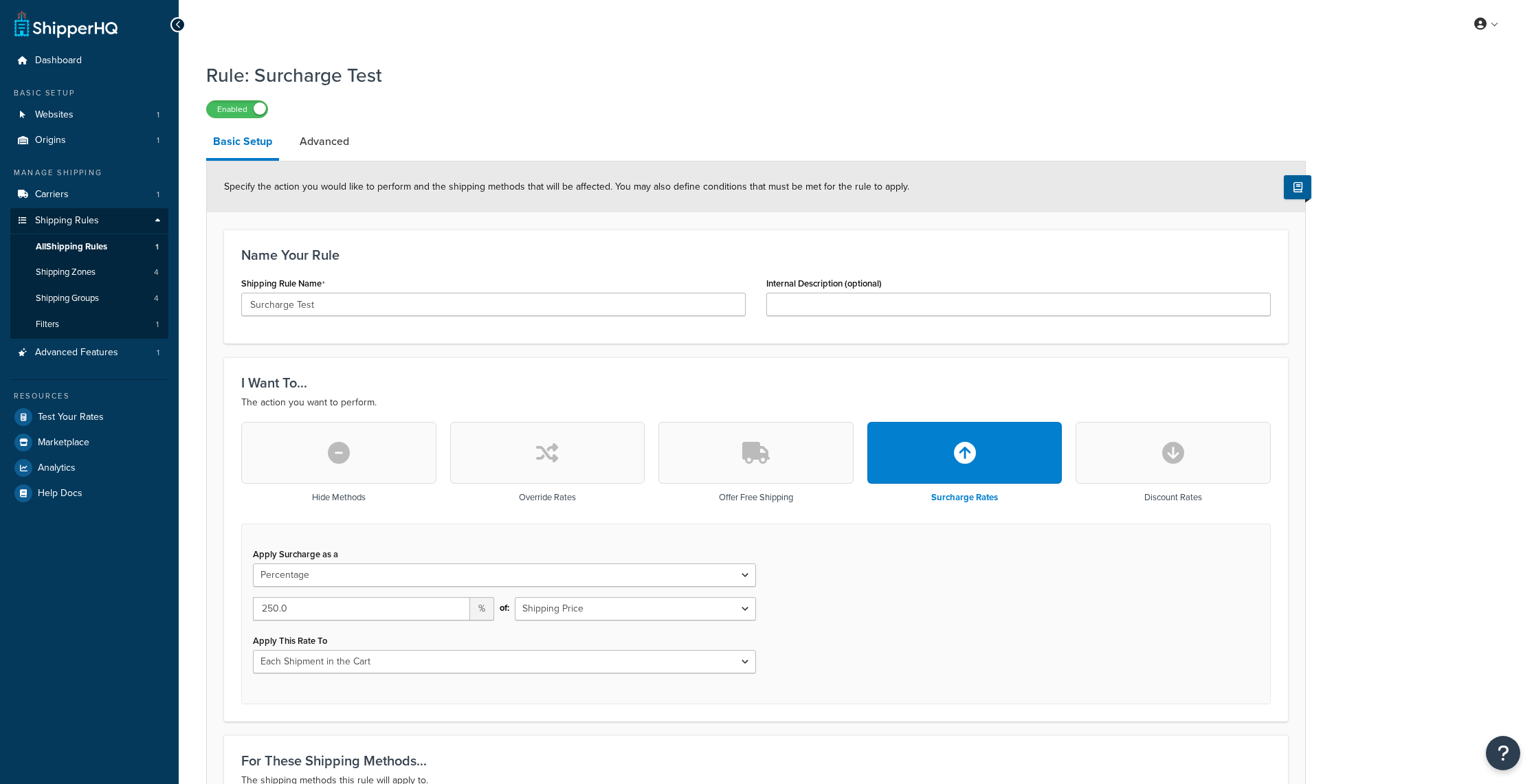
select select "PERCENTAGE"
click at [310, 140] on link "Advanced" at bounding box center [325, 142] width 63 height 33
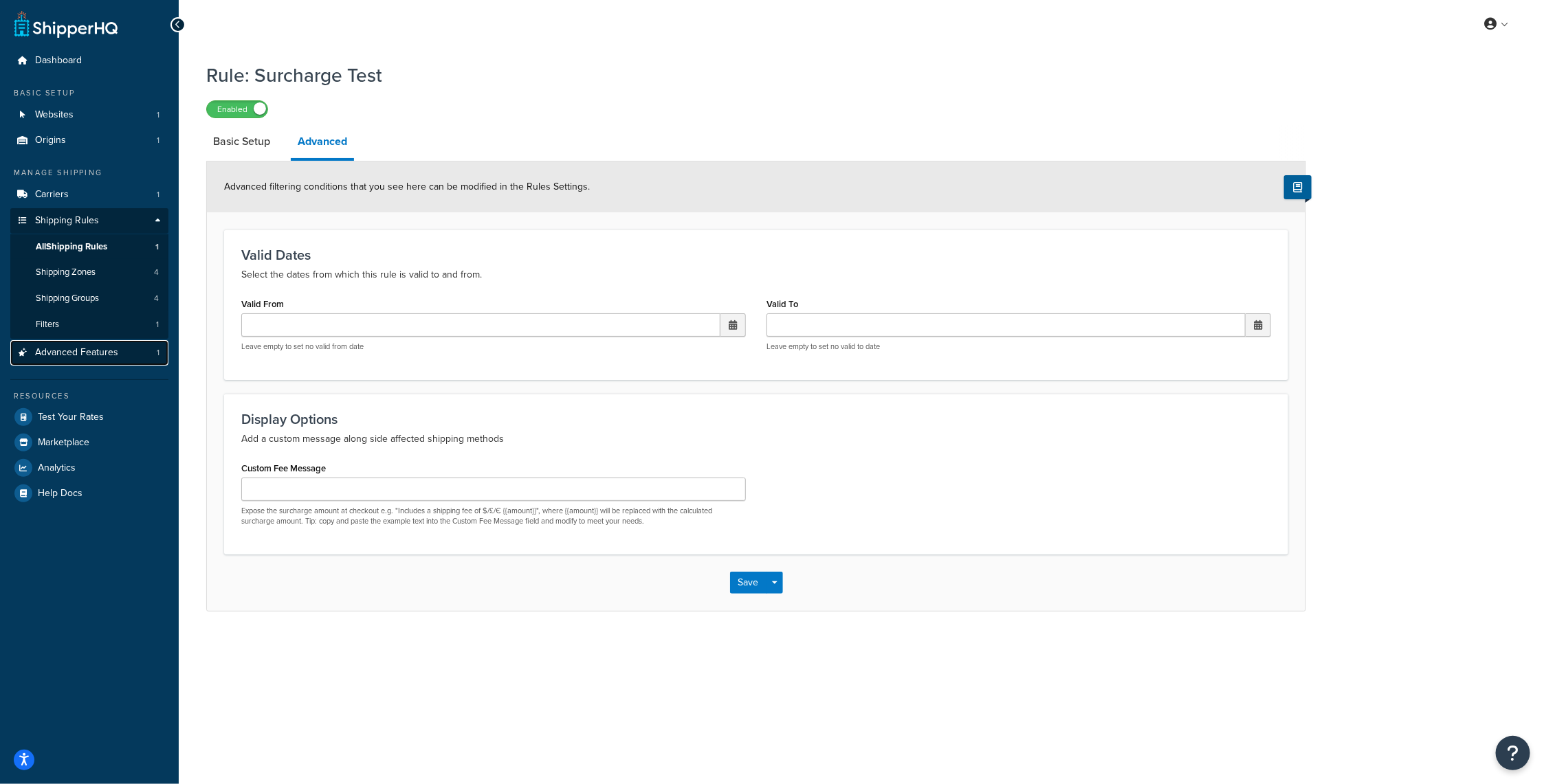
click at [83, 353] on span "Advanced Features" at bounding box center [77, 353] width 83 height 12
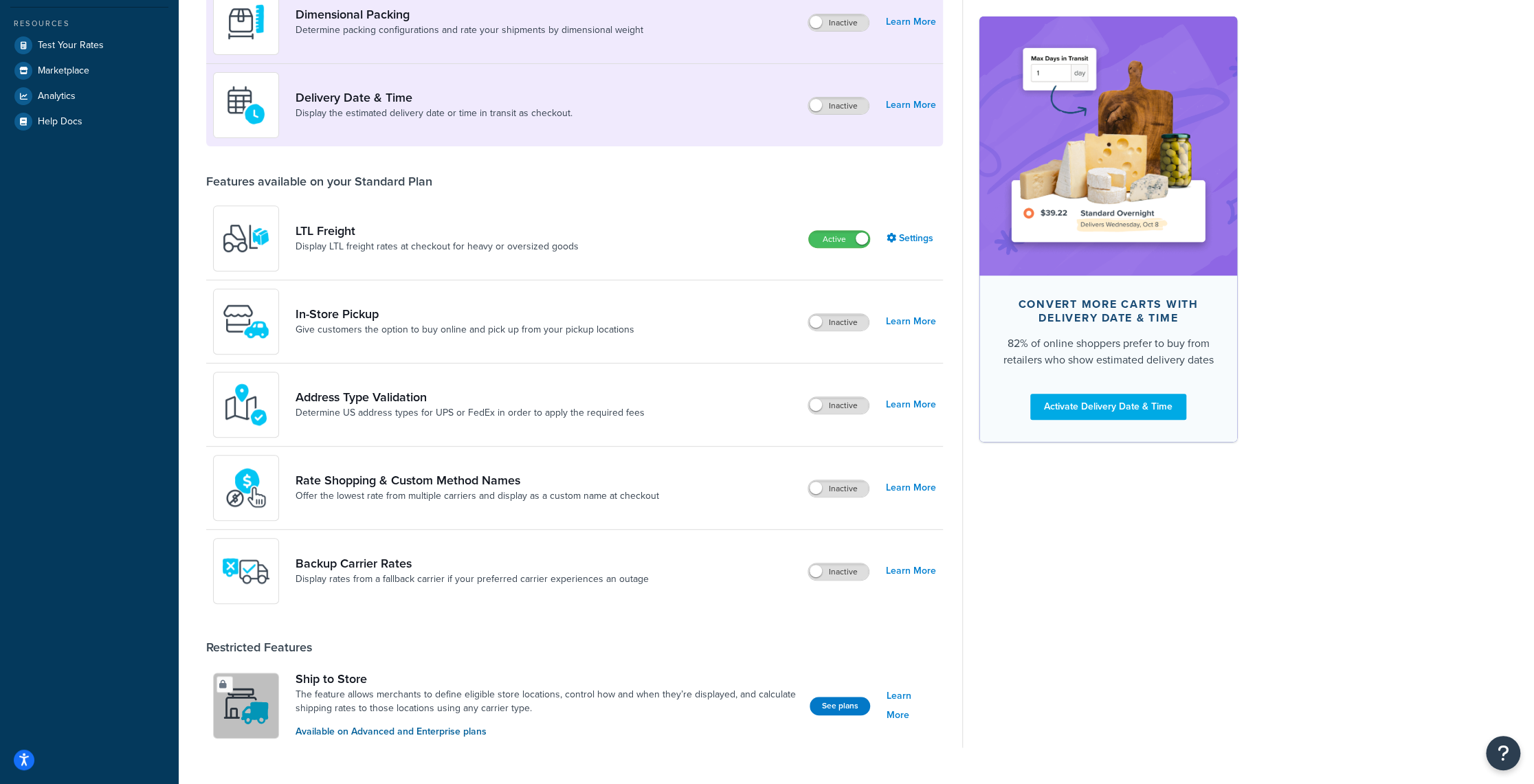
scroll to position [297, 0]
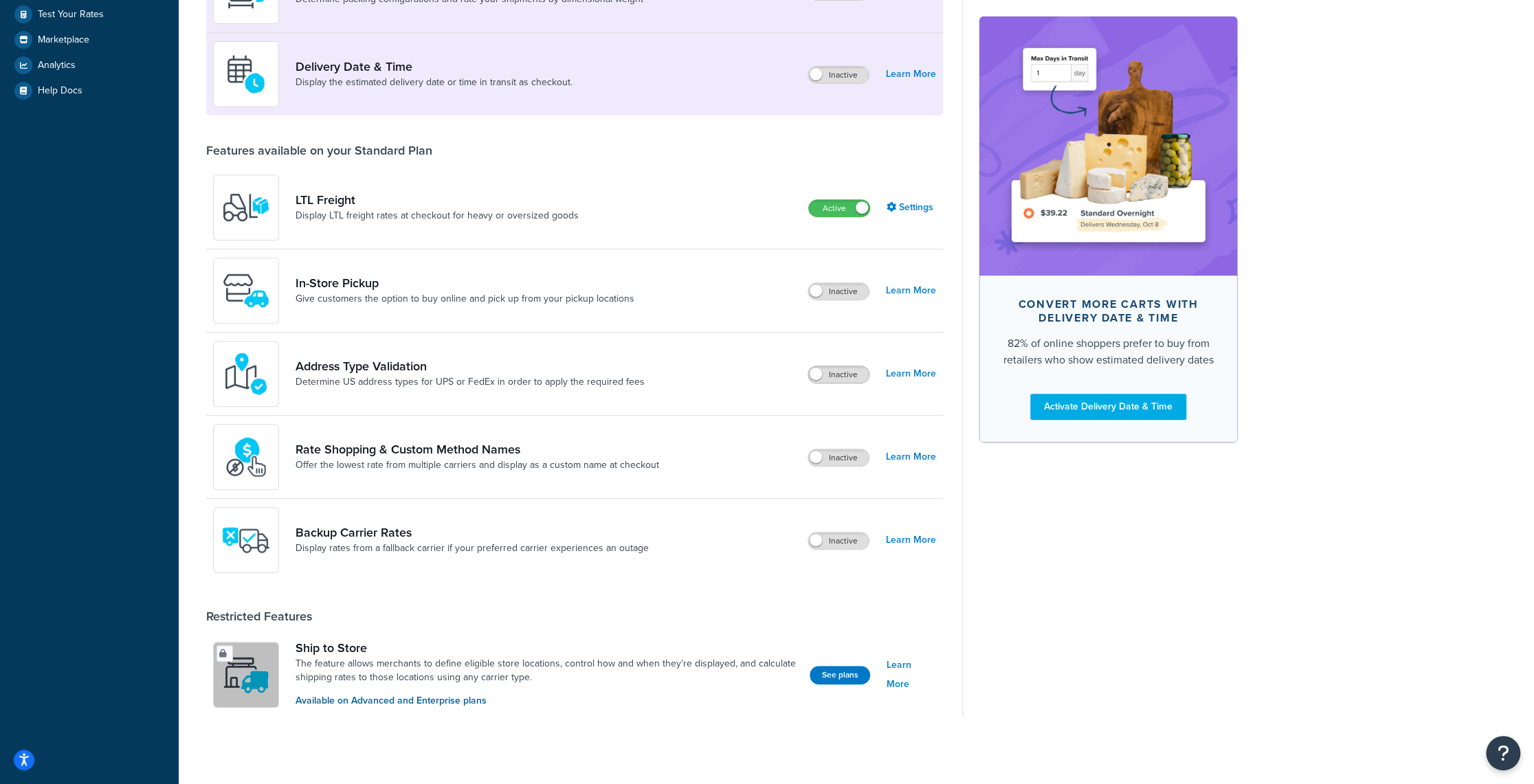
click at [818, 375] on span at bounding box center [816, 374] width 12 height 12
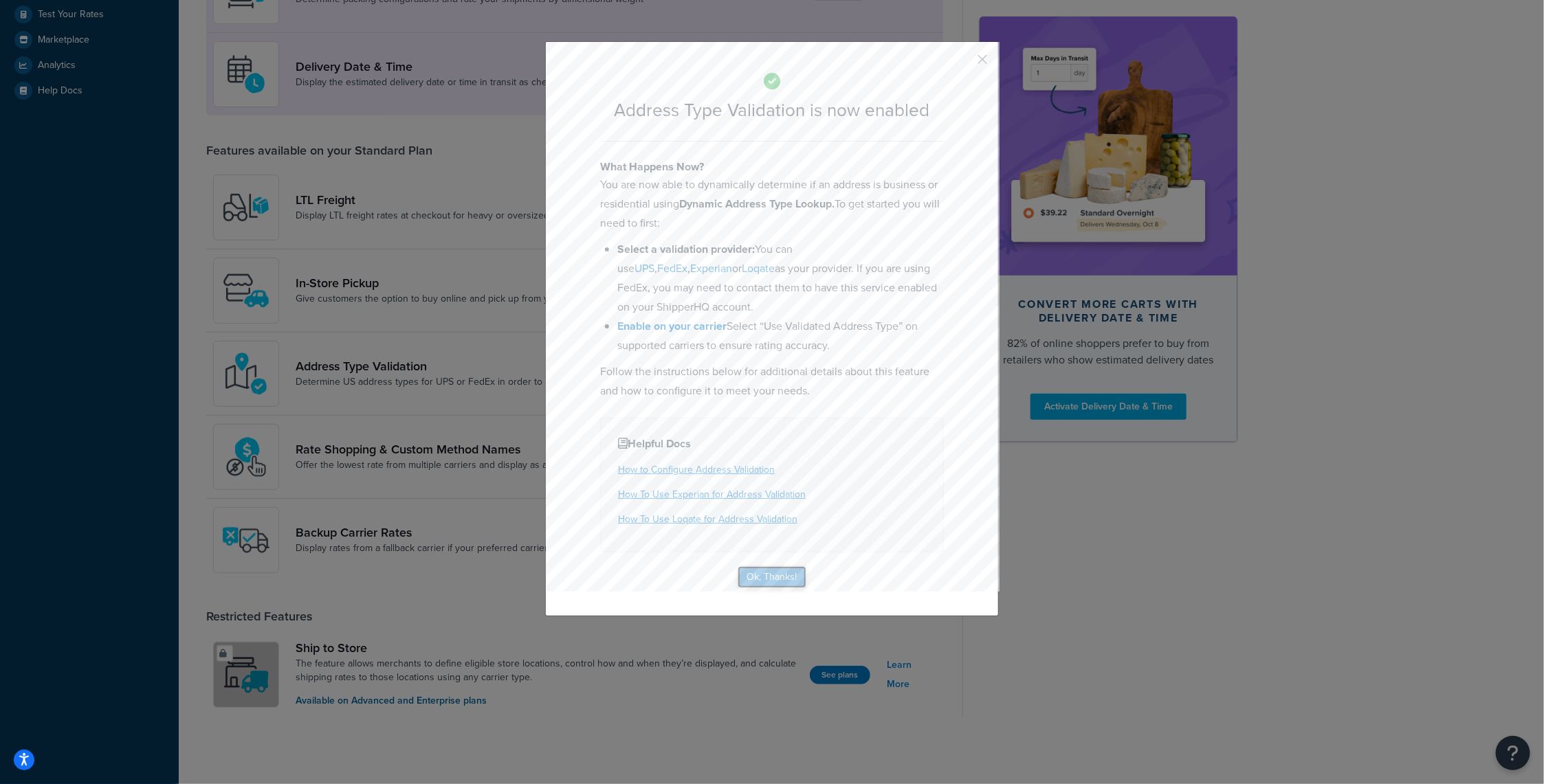
click at [762, 577] on button "Ok, Thanks!" at bounding box center [772, 577] width 69 height 22
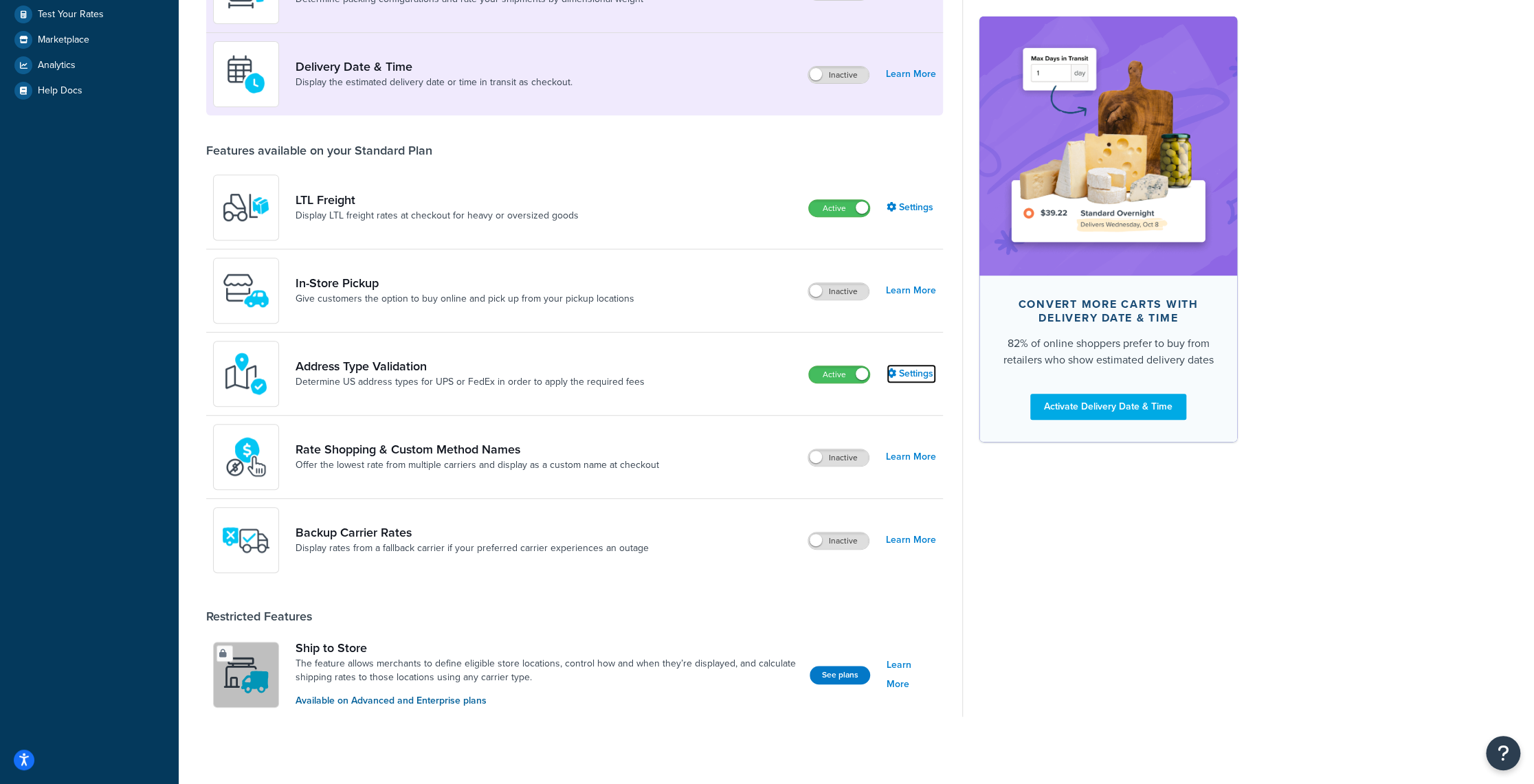
click at [914, 373] on link "Settings" at bounding box center [912, 374] width 50 height 19
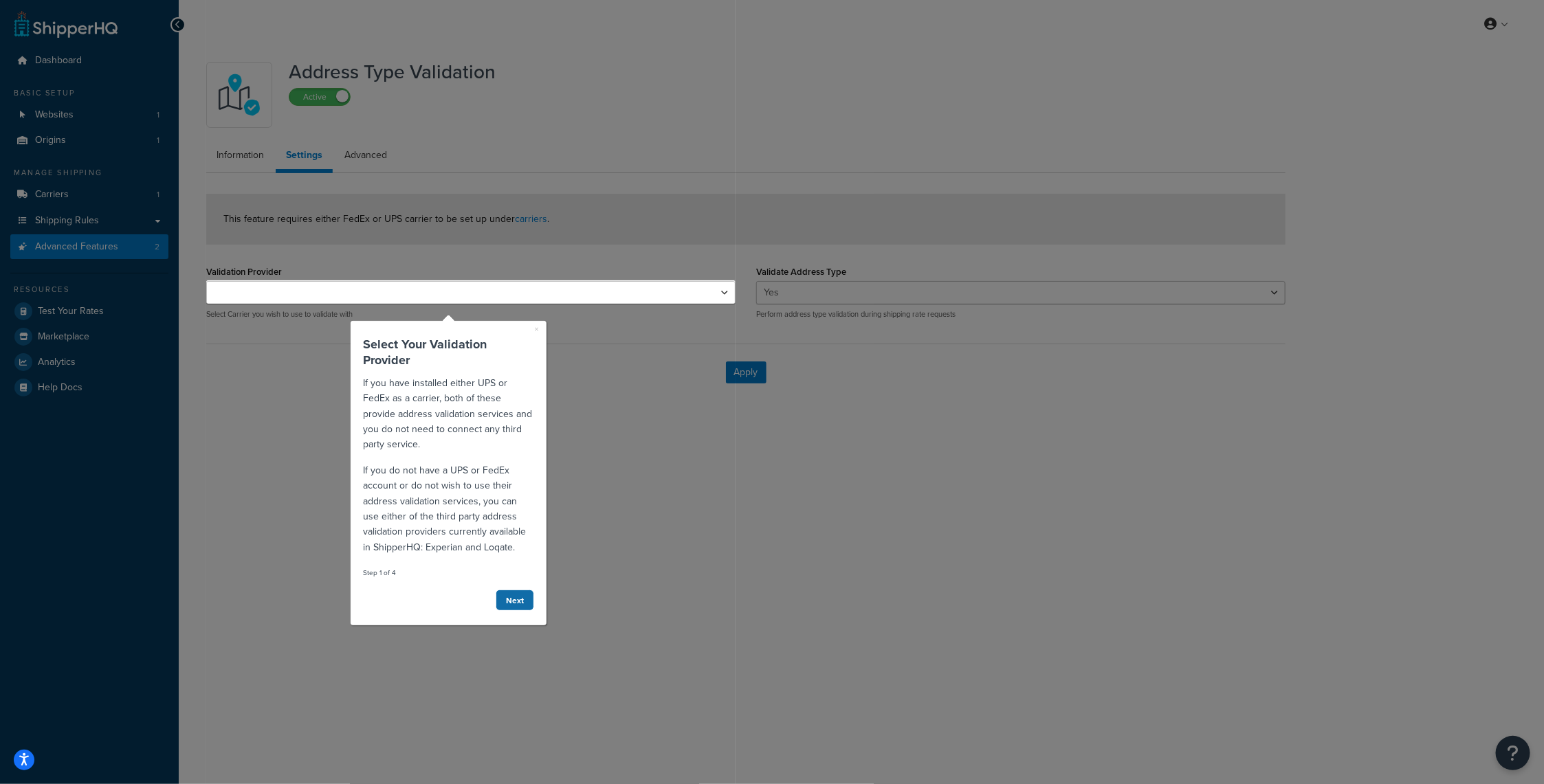
click at [505, 597] on link "Next" at bounding box center [514, 599] width 39 height 21
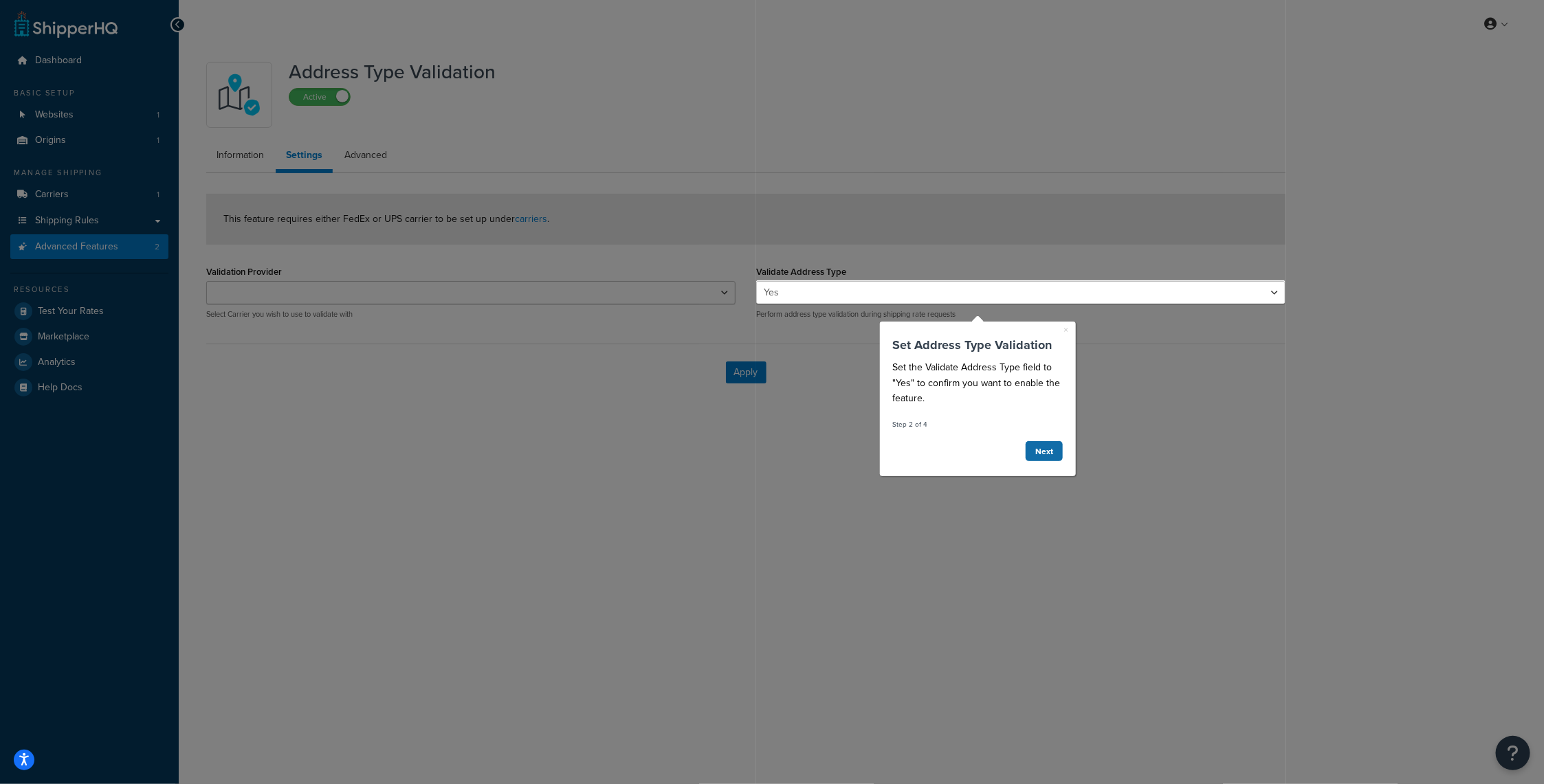
click at [1050, 453] on link "Next" at bounding box center [1044, 450] width 39 height 21
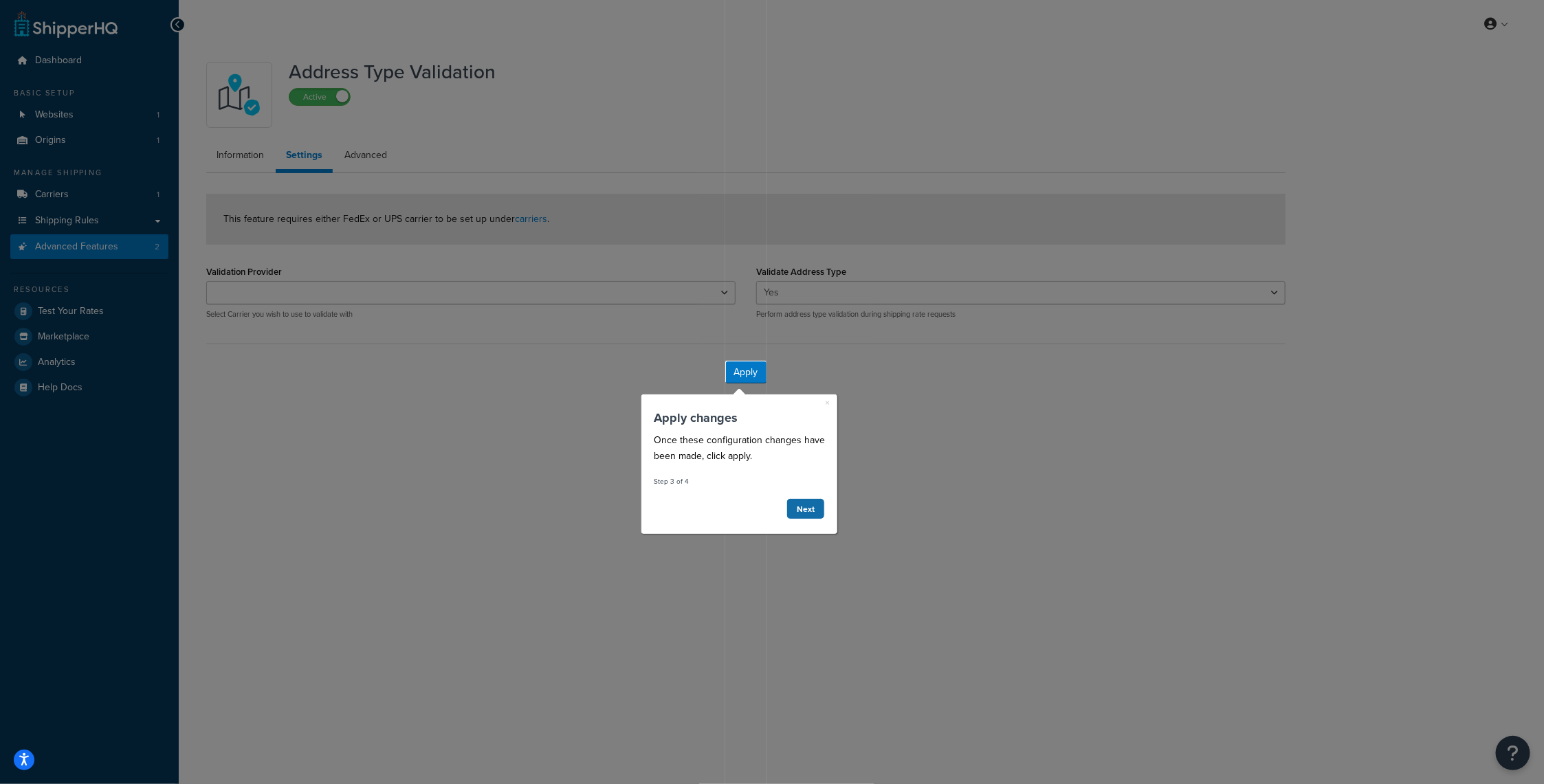
click at [795, 508] on link "Next" at bounding box center [806, 508] width 39 height 21
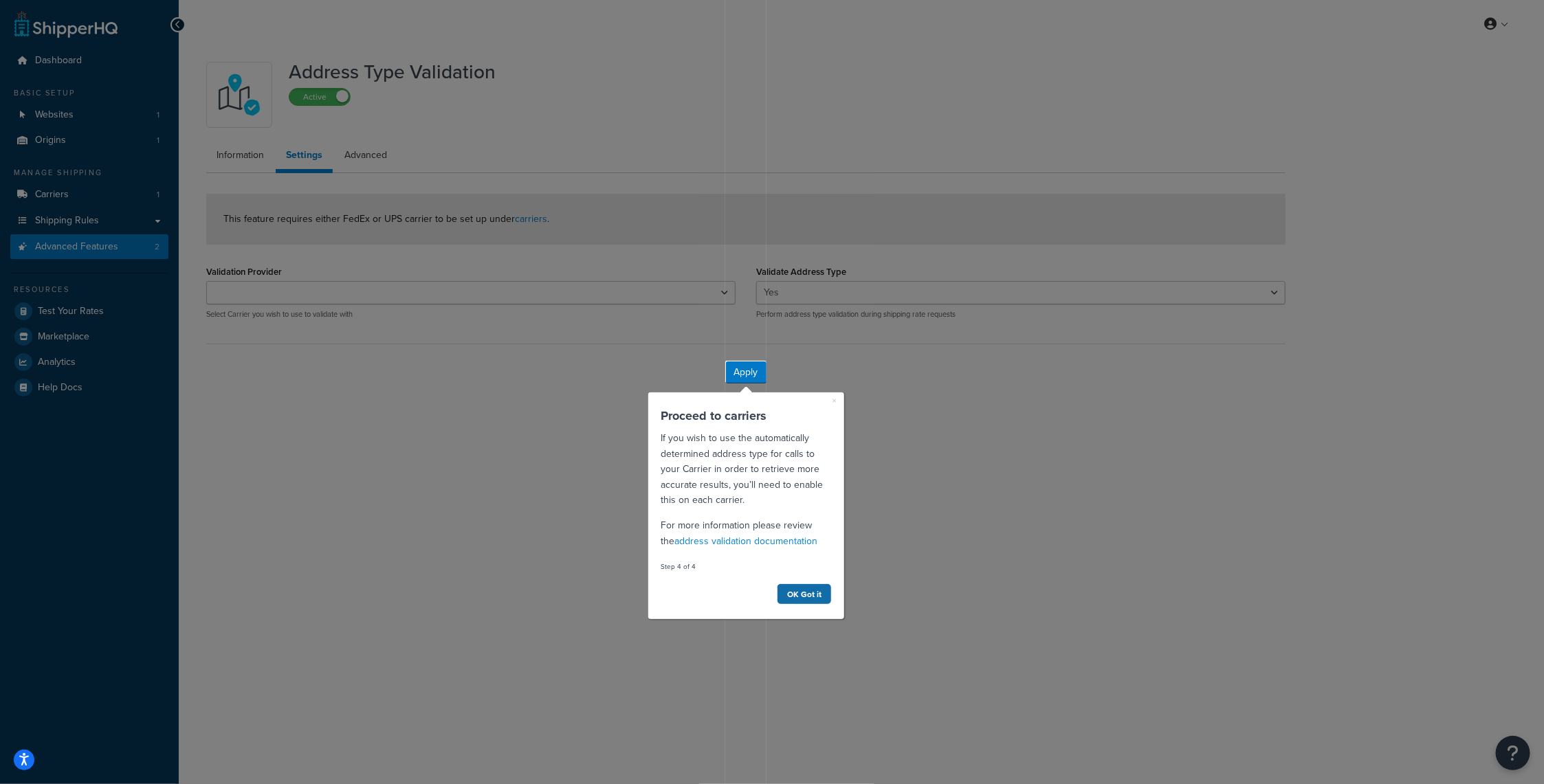
click at [809, 590] on link "OK Got it" at bounding box center [804, 593] width 55 height 21
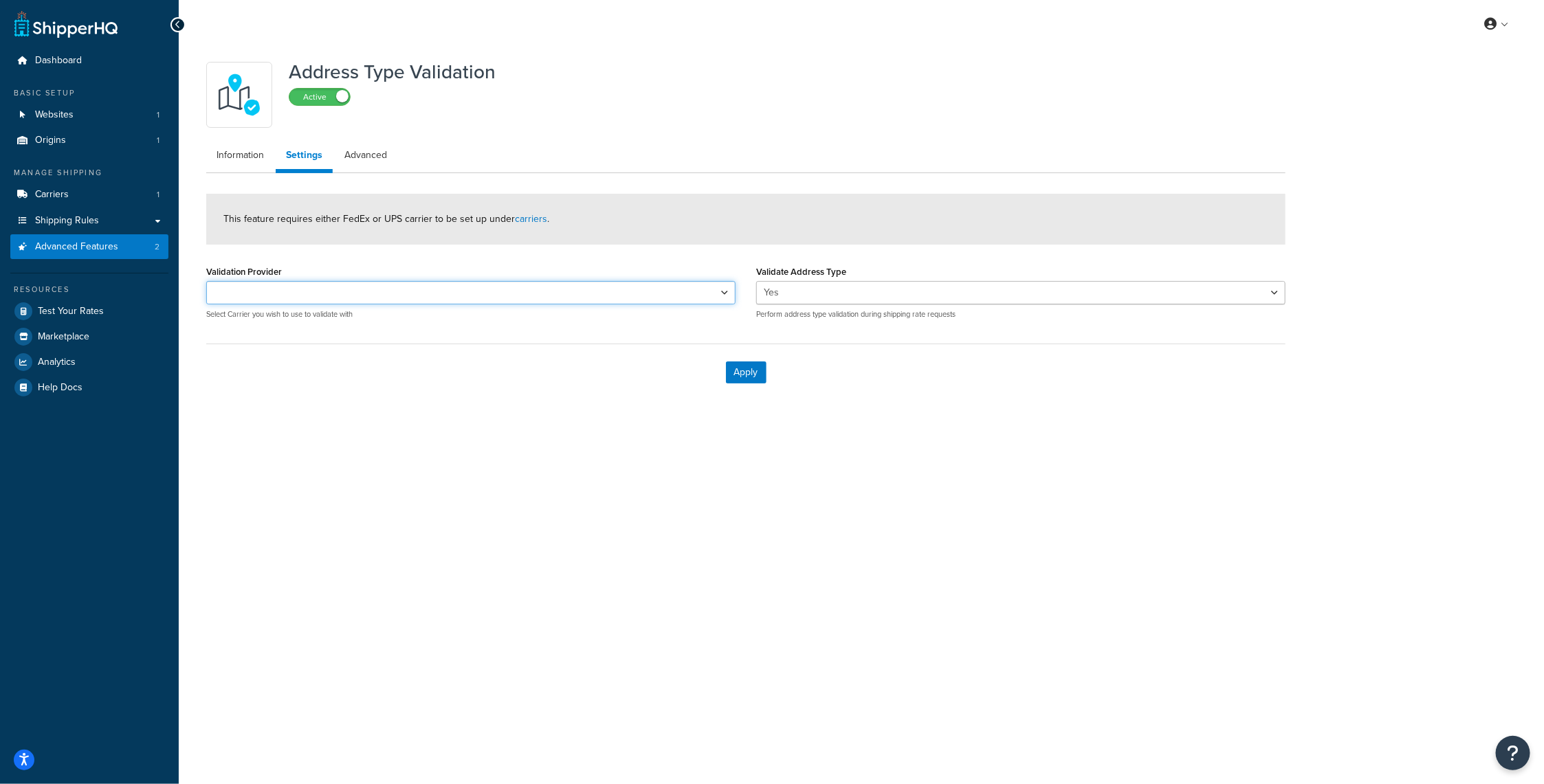
click at [717, 292] on select "Validation Provider" at bounding box center [471, 293] width 529 height 23
click at [634, 406] on div "Address Type Validation Active Information Settings Advanced This feature requi…" at bounding box center [861, 241] width 1365 height 386
click at [363, 152] on link "Advanced" at bounding box center [366, 155] width 63 height 28
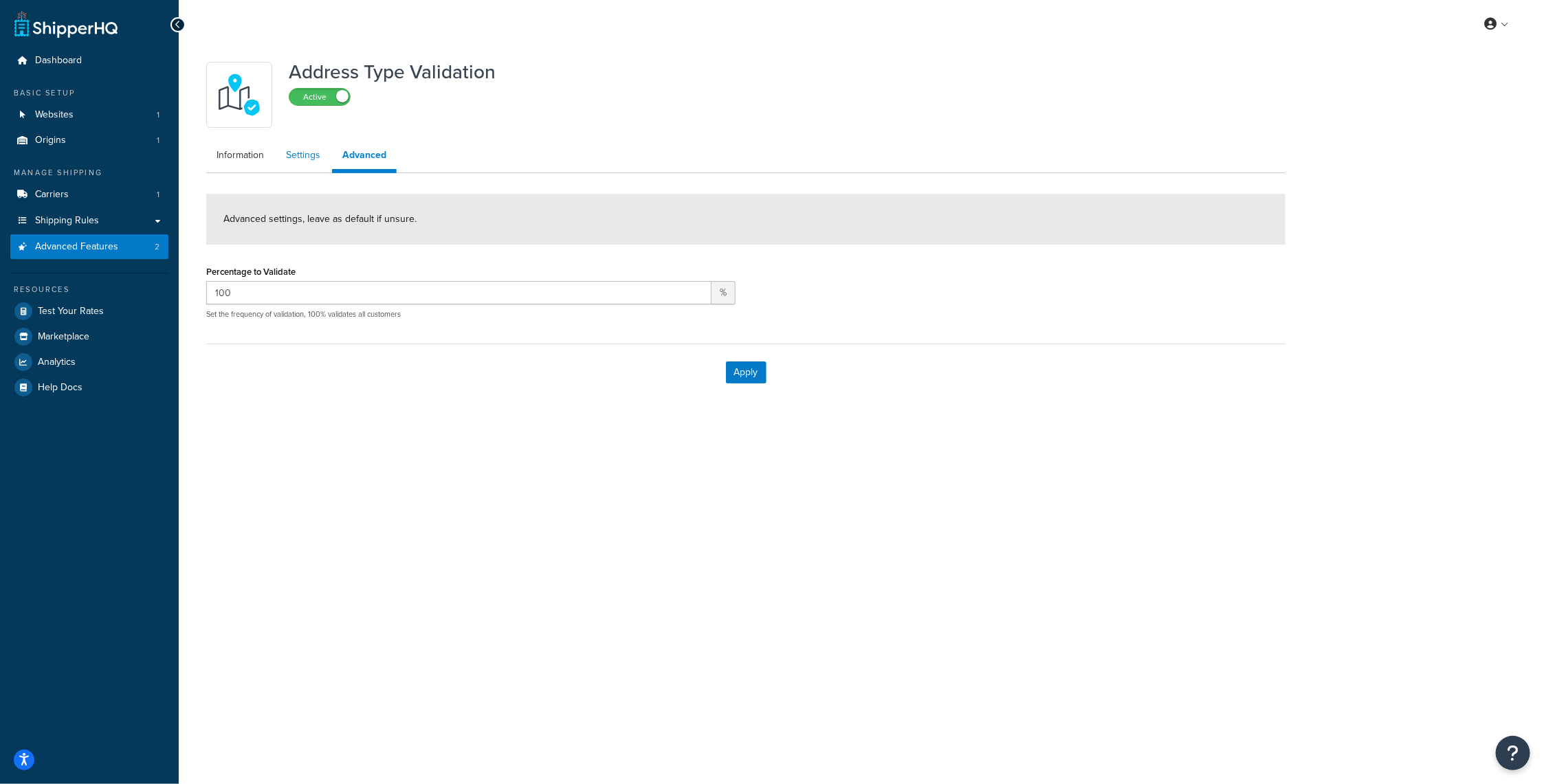
click at [315, 158] on link "Settings" at bounding box center [303, 155] width 55 height 28
click at [255, 160] on link "Information" at bounding box center [240, 155] width 68 height 28
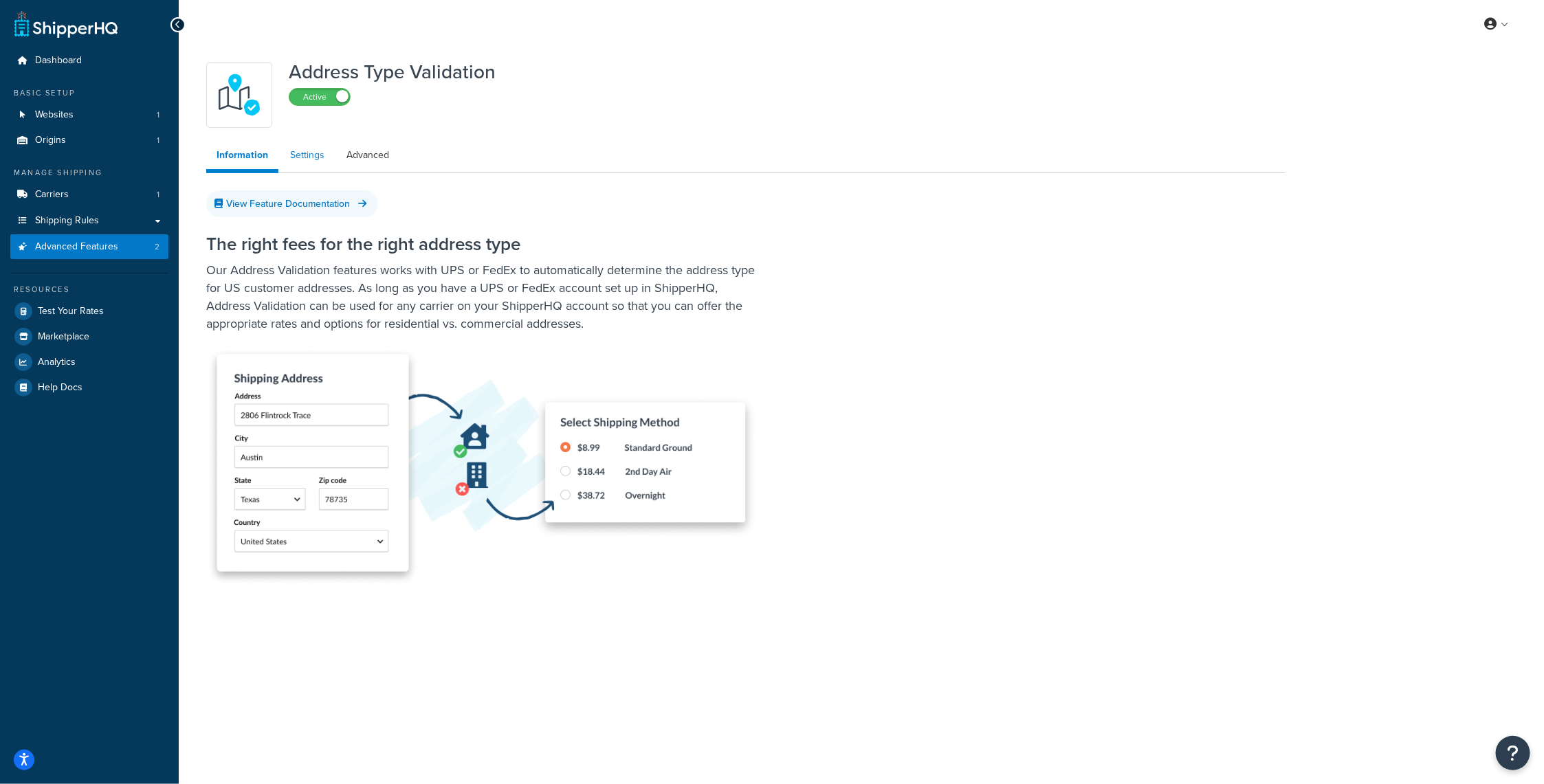
click at [324, 154] on link "Settings" at bounding box center [307, 155] width 55 height 28
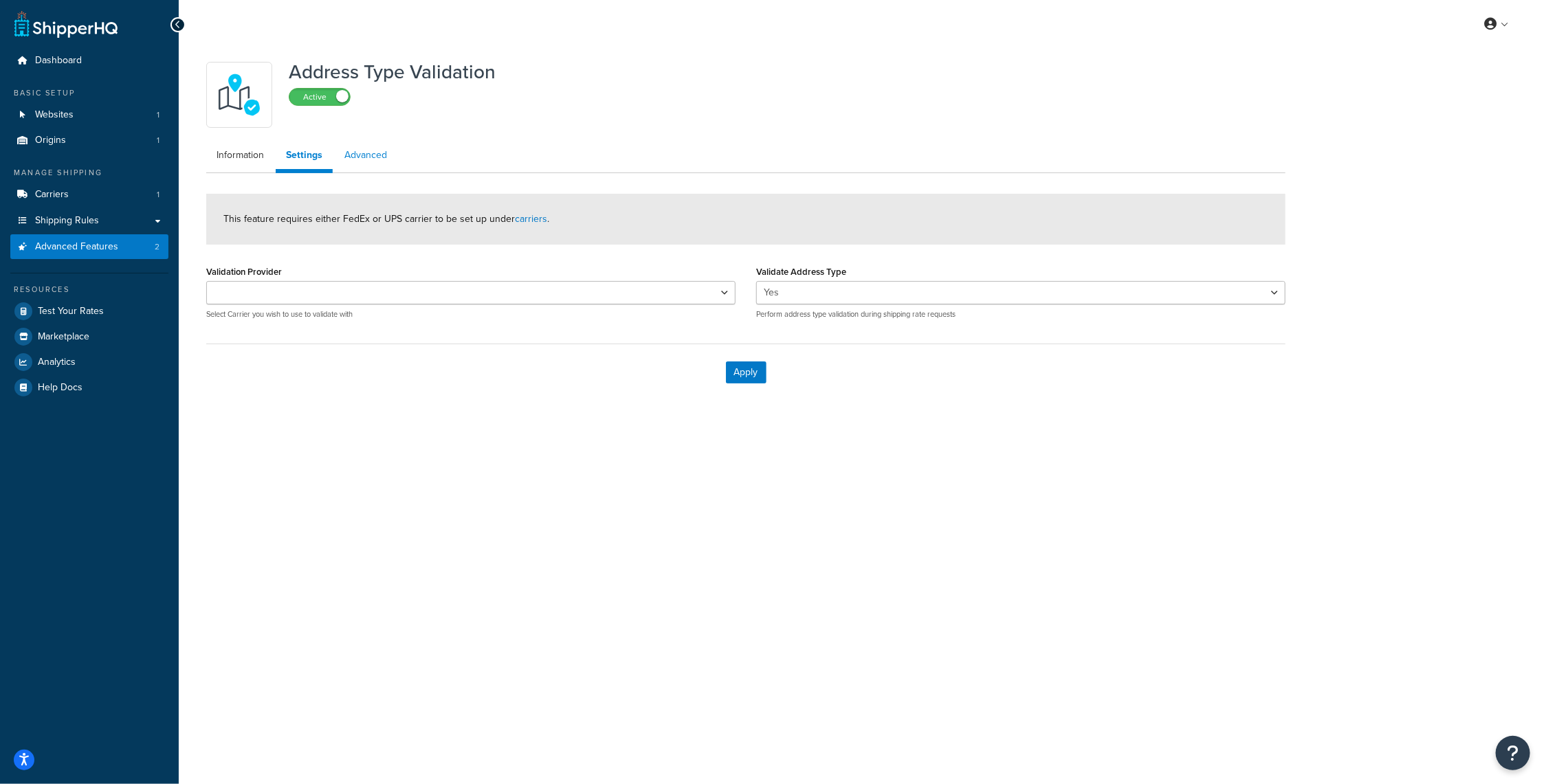
click at [358, 156] on link "Advanced" at bounding box center [366, 155] width 63 height 28
click at [307, 155] on link "Settings" at bounding box center [303, 155] width 55 height 28
click at [699, 295] on select "Validation Provider" at bounding box center [471, 293] width 529 height 23
click at [599, 396] on div "Apply" at bounding box center [746, 372] width 1079 height 57
click at [344, 96] on span at bounding box center [343, 96] width 12 height 12
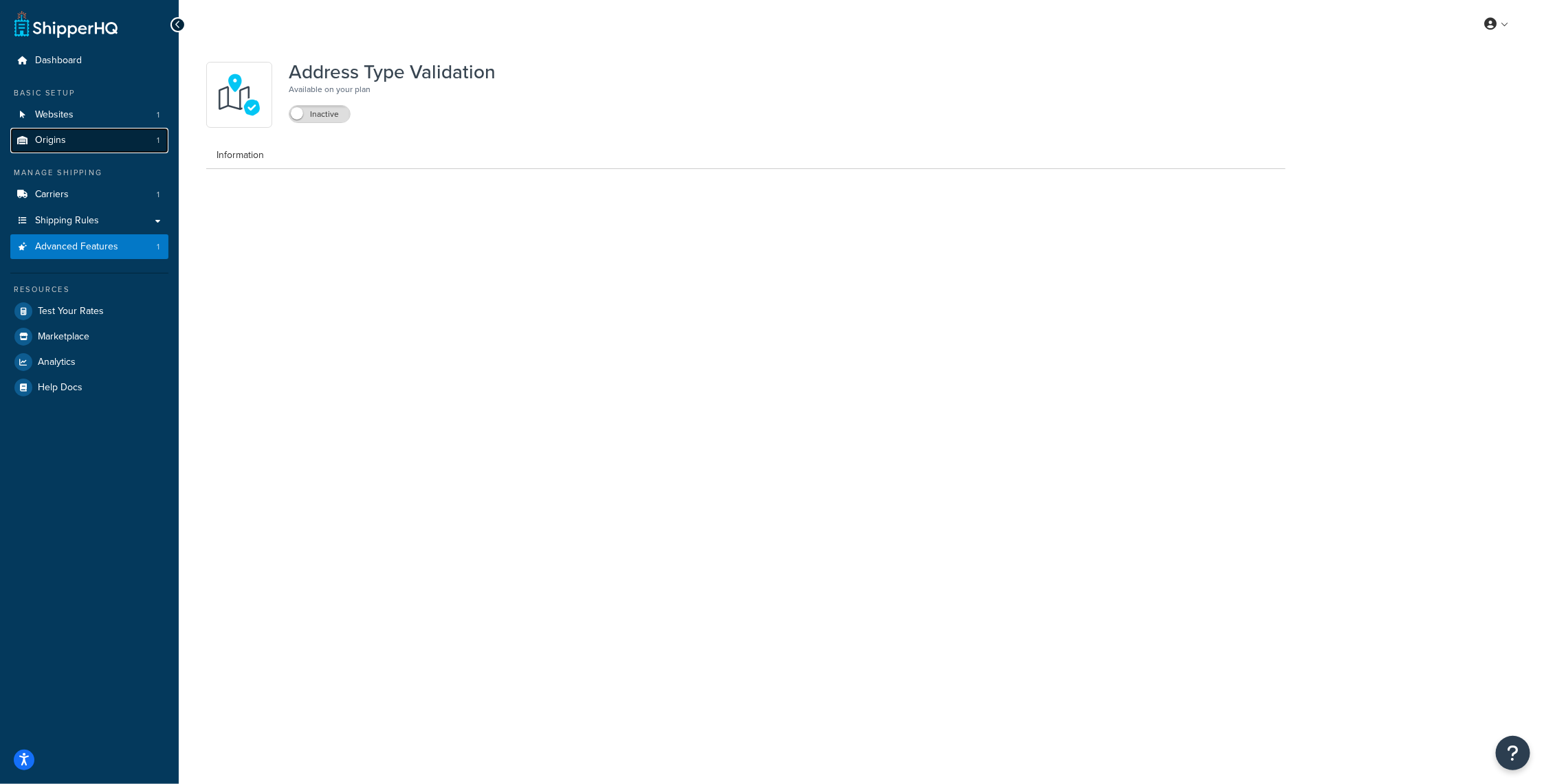
click at [95, 141] on link "Origins 1" at bounding box center [89, 140] width 158 height 25
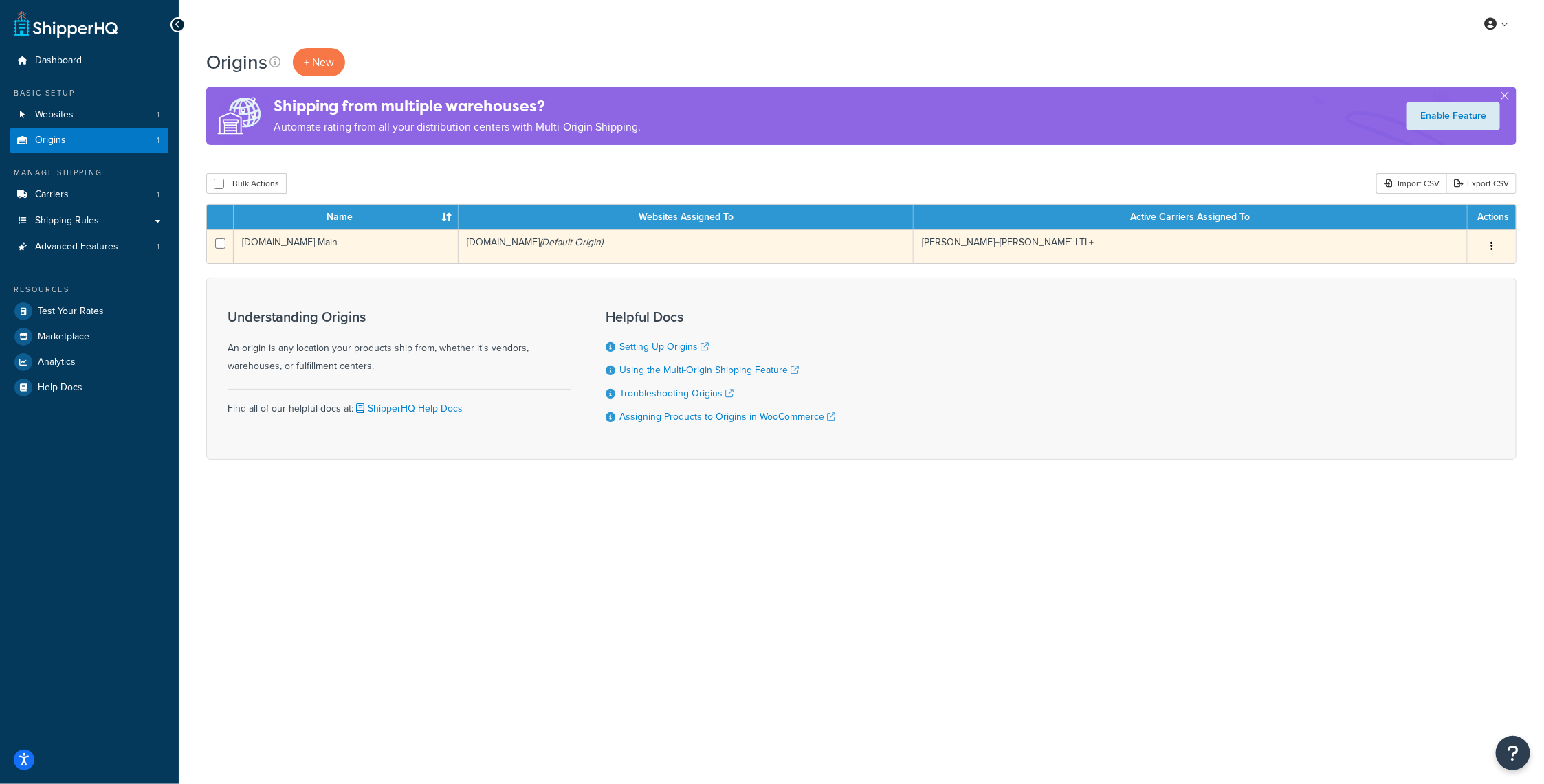
click at [1487, 245] on button "button" at bounding box center [1492, 247] width 19 height 22
click at [1441, 268] on link "Edit" at bounding box center [1447, 272] width 109 height 28
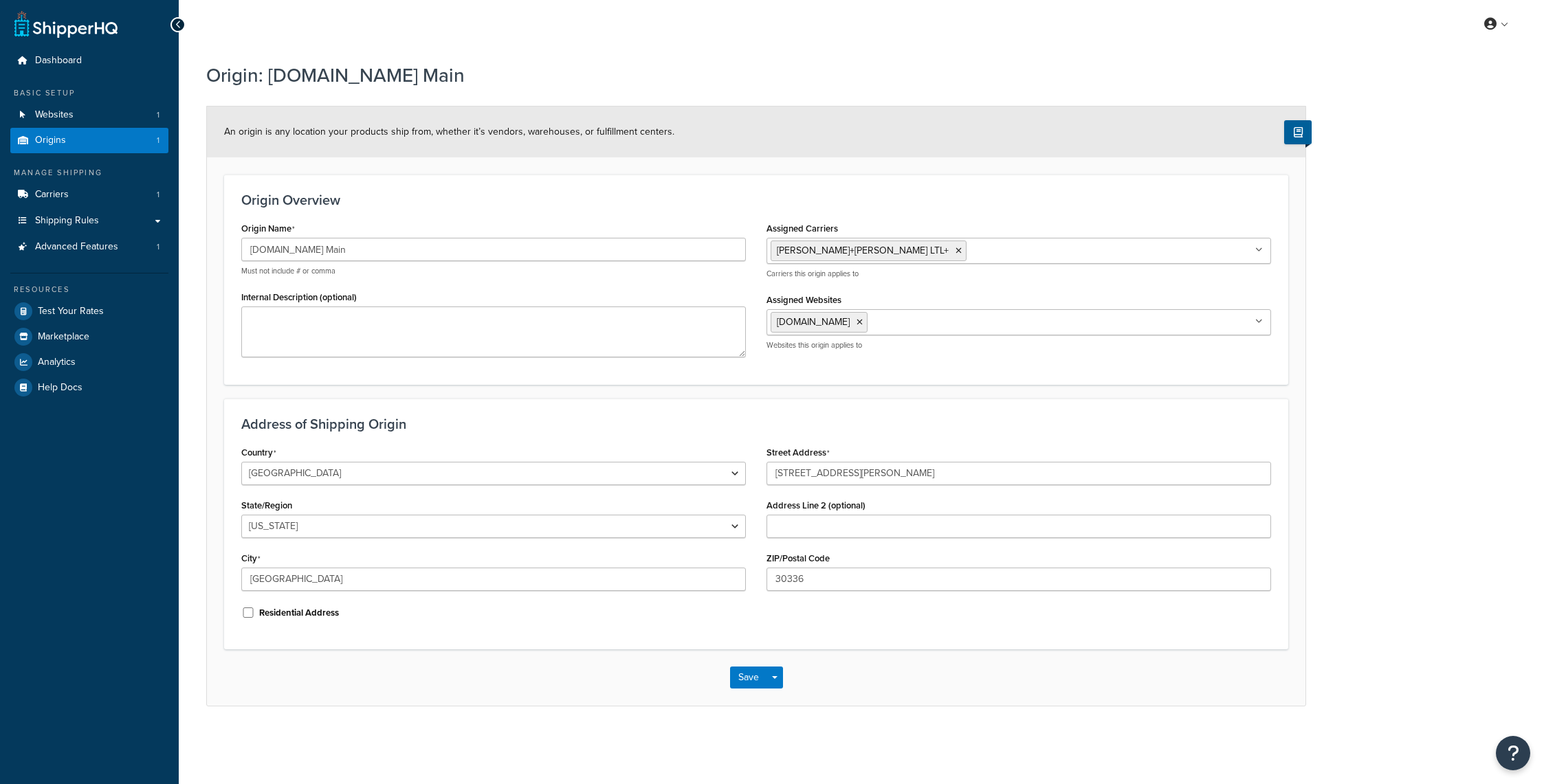
select select "10"
click at [68, 110] on span "Websites" at bounding box center [54, 115] width 39 height 12
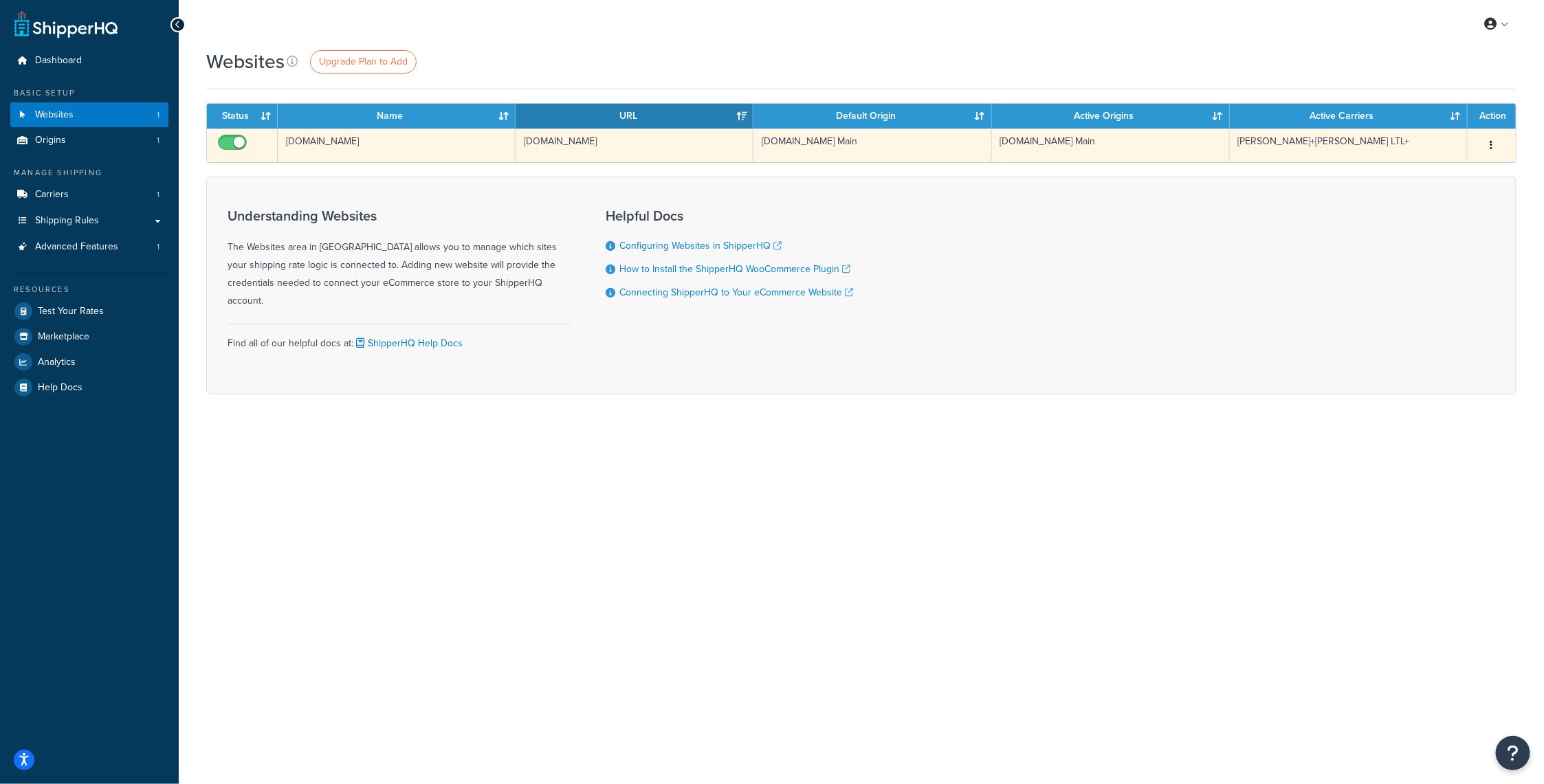
click at [1501, 140] on button "button" at bounding box center [1492, 145] width 19 height 22
click at [1425, 165] on link "Edit" at bounding box center [1436, 172] width 109 height 28
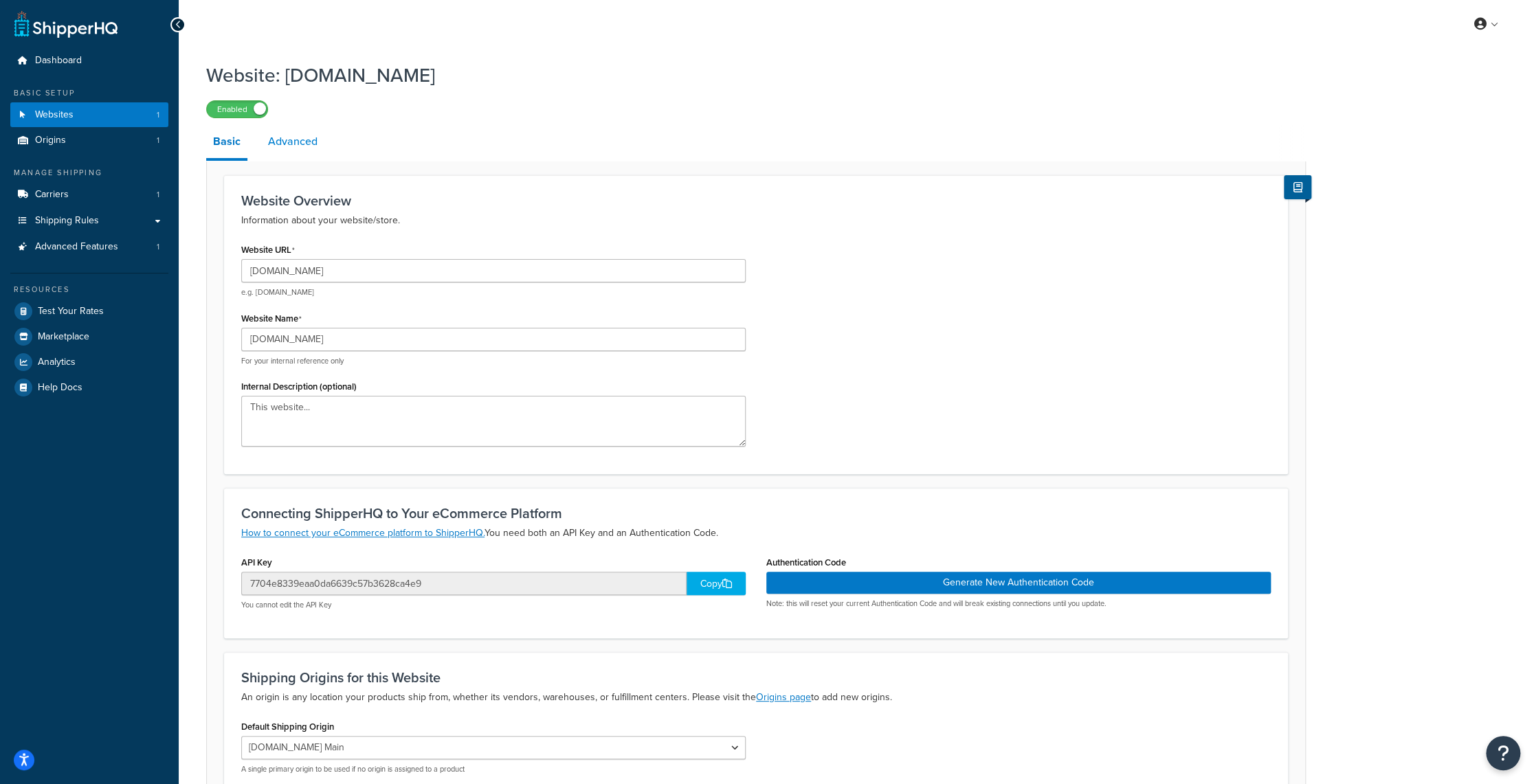
click at [288, 145] on link "Advanced" at bounding box center [293, 142] width 63 height 33
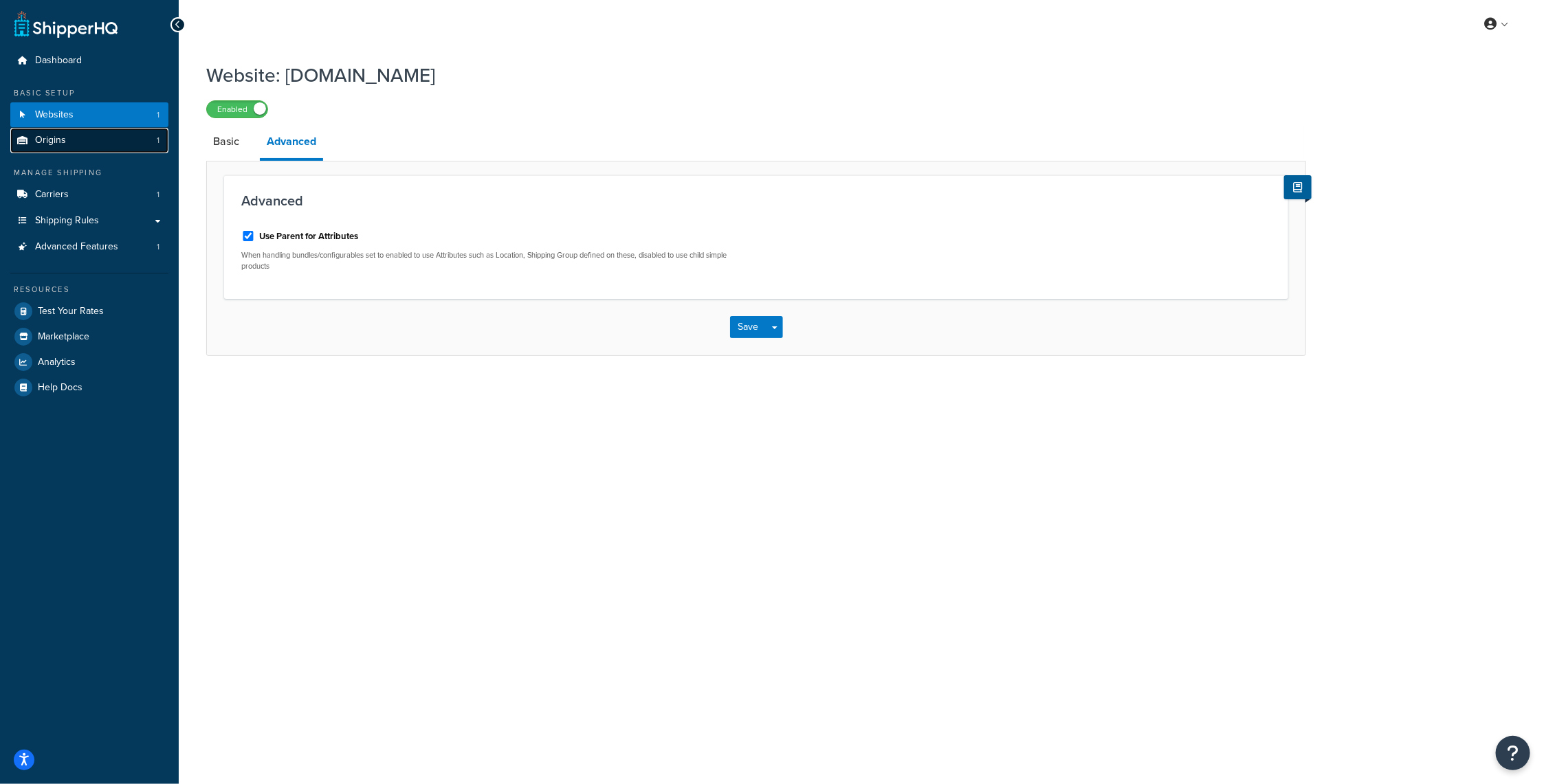
click at [81, 135] on link "Origins 1" at bounding box center [89, 140] width 158 height 25
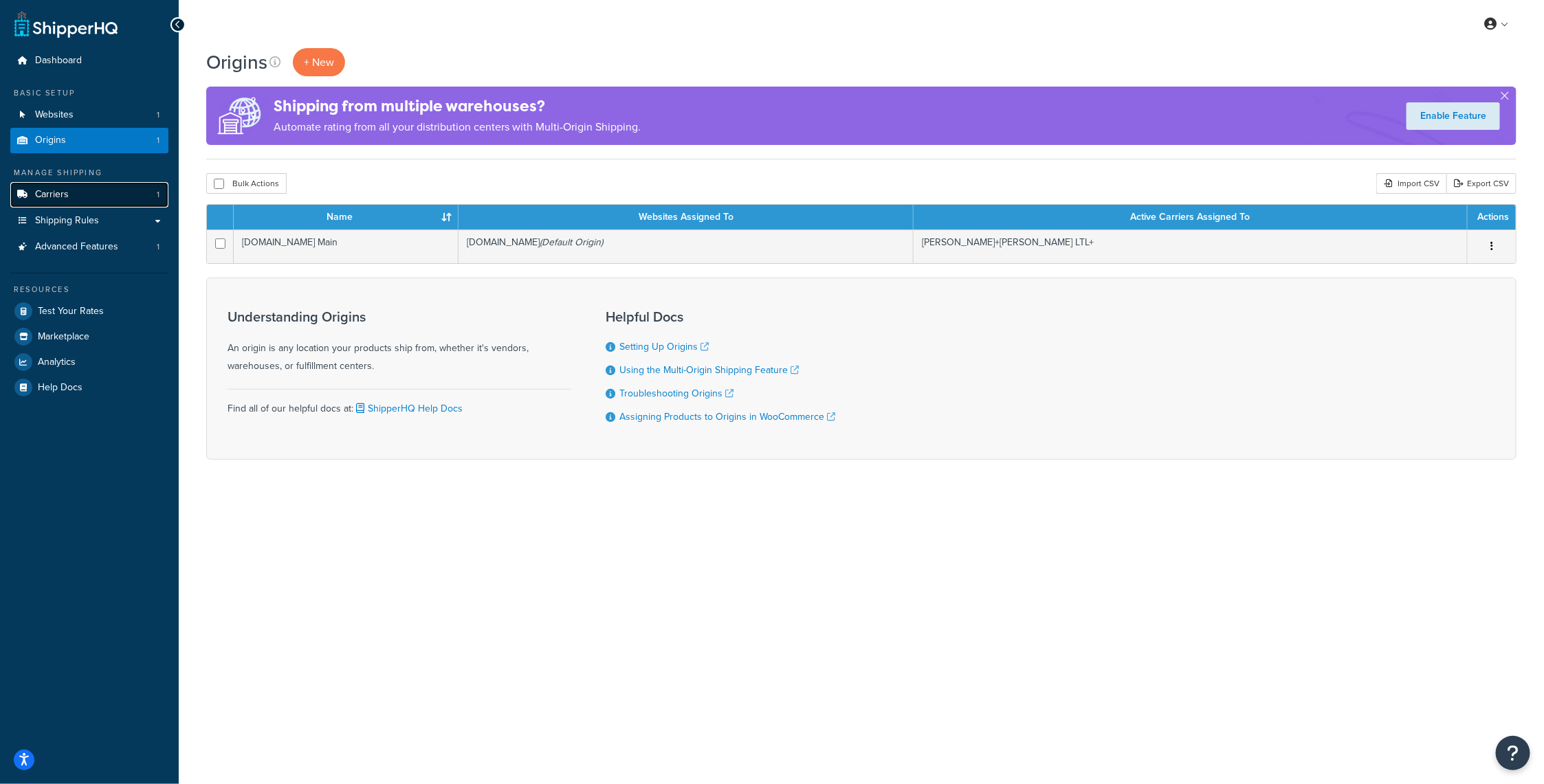
click at [63, 200] on link "Carriers 1" at bounding box center [89, 194] width 158 height 25
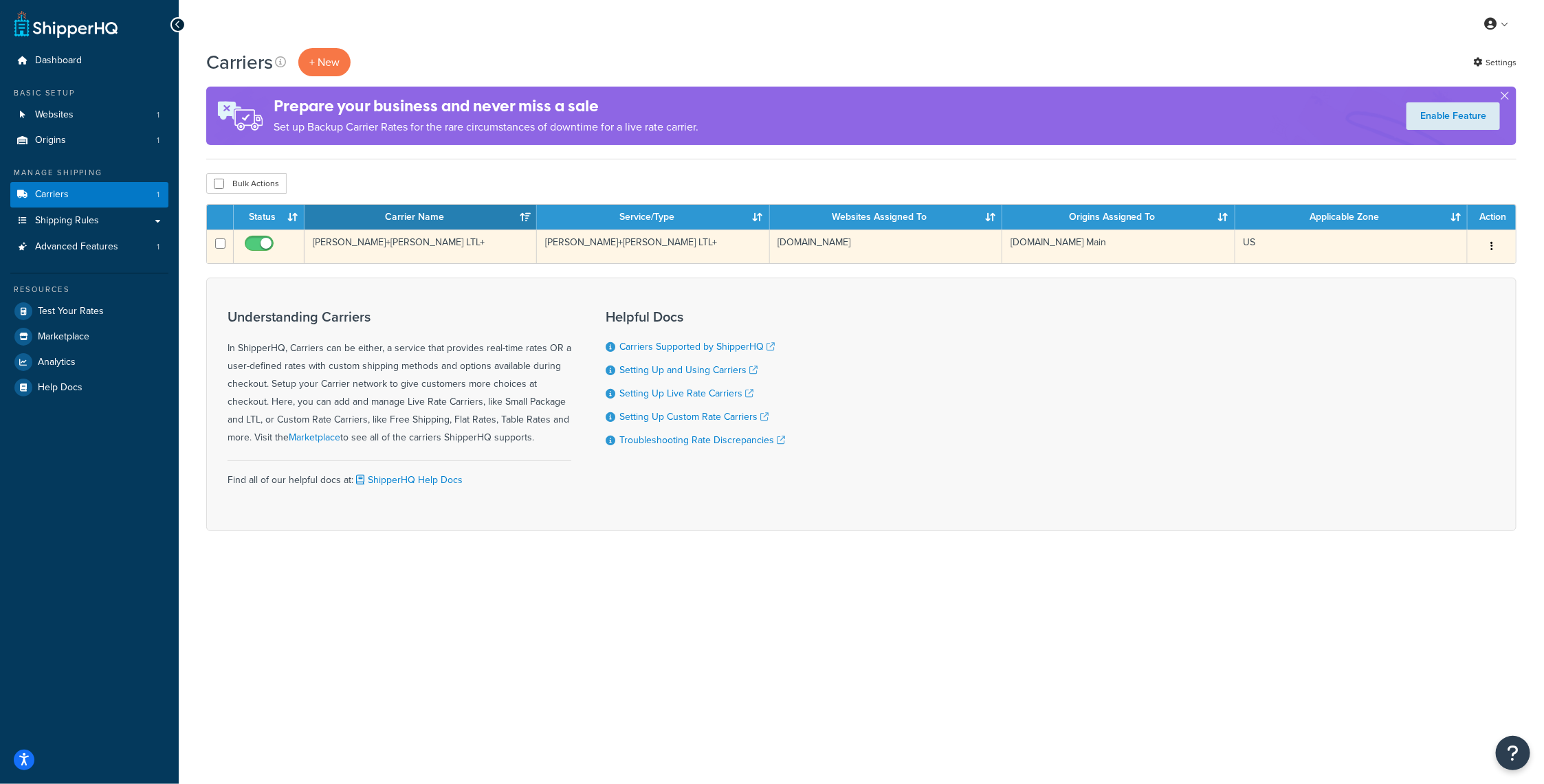
click at [1489, 240] on button "button" at bounding box center [1492, 247] width 19 height 22
click at [1419, 267] on link "Edit" at bounding box center [1436, 274] width 109 height 28
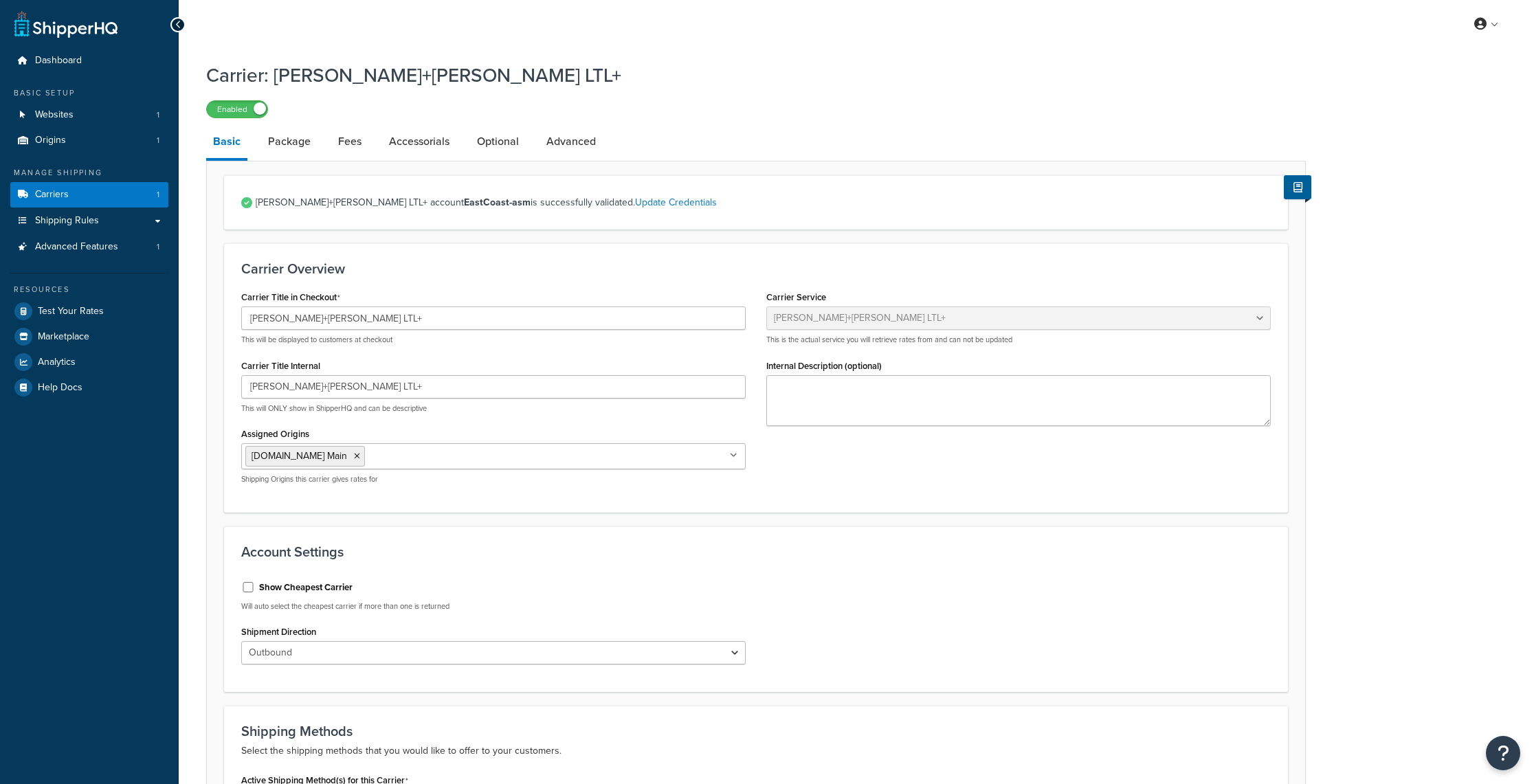
select select "reTransFreight"
click at [289, 145] on link "Package" at bounding box center [289, 142] width 57 height 33
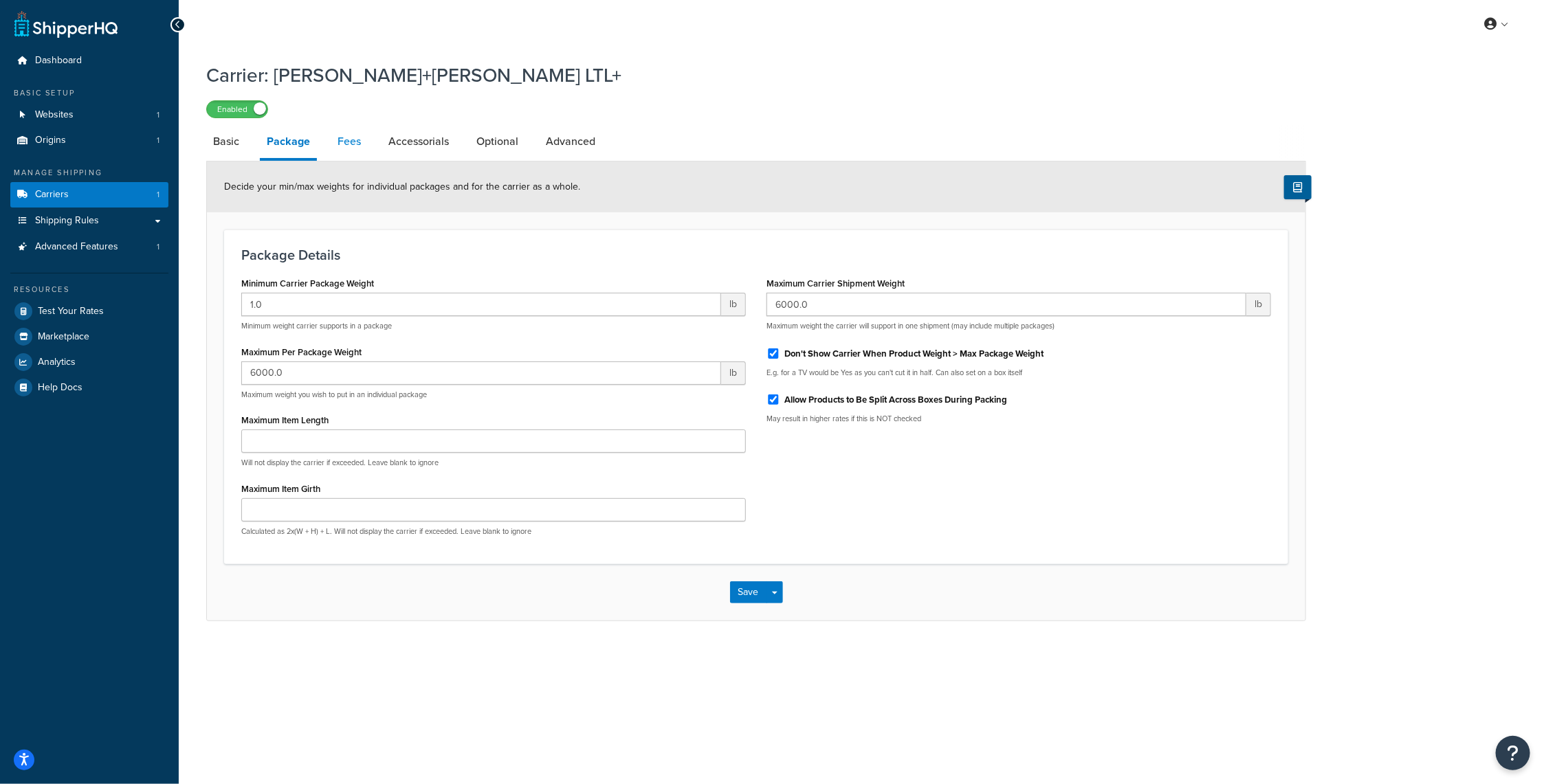
click at [345, 143] on link "Fees" at bounding box center [349, 142] width 37 height 33
select select "AFTER"
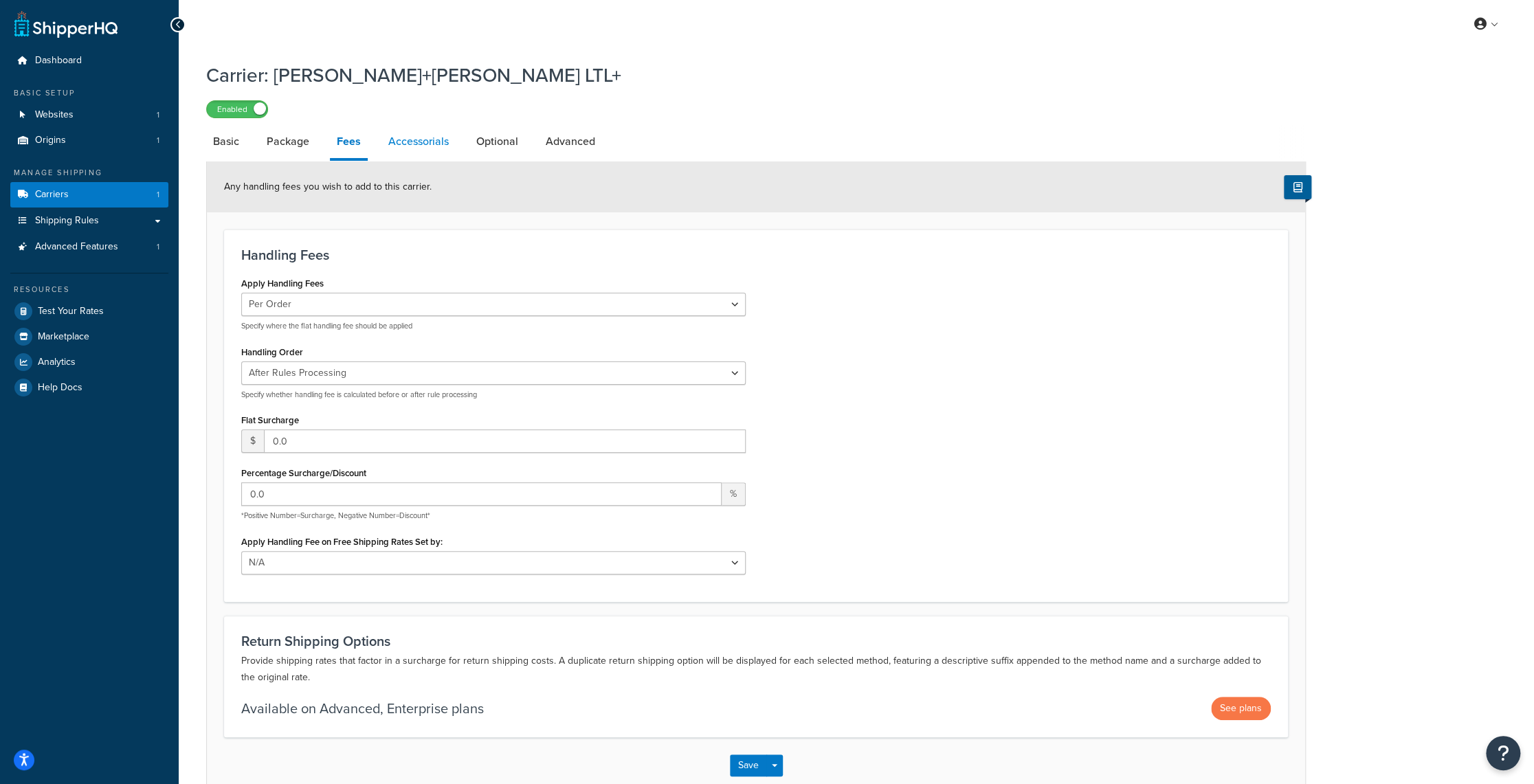
click at [398, 141] on link "Accessorials" at bounding box center [418, 142] width 74 height 33
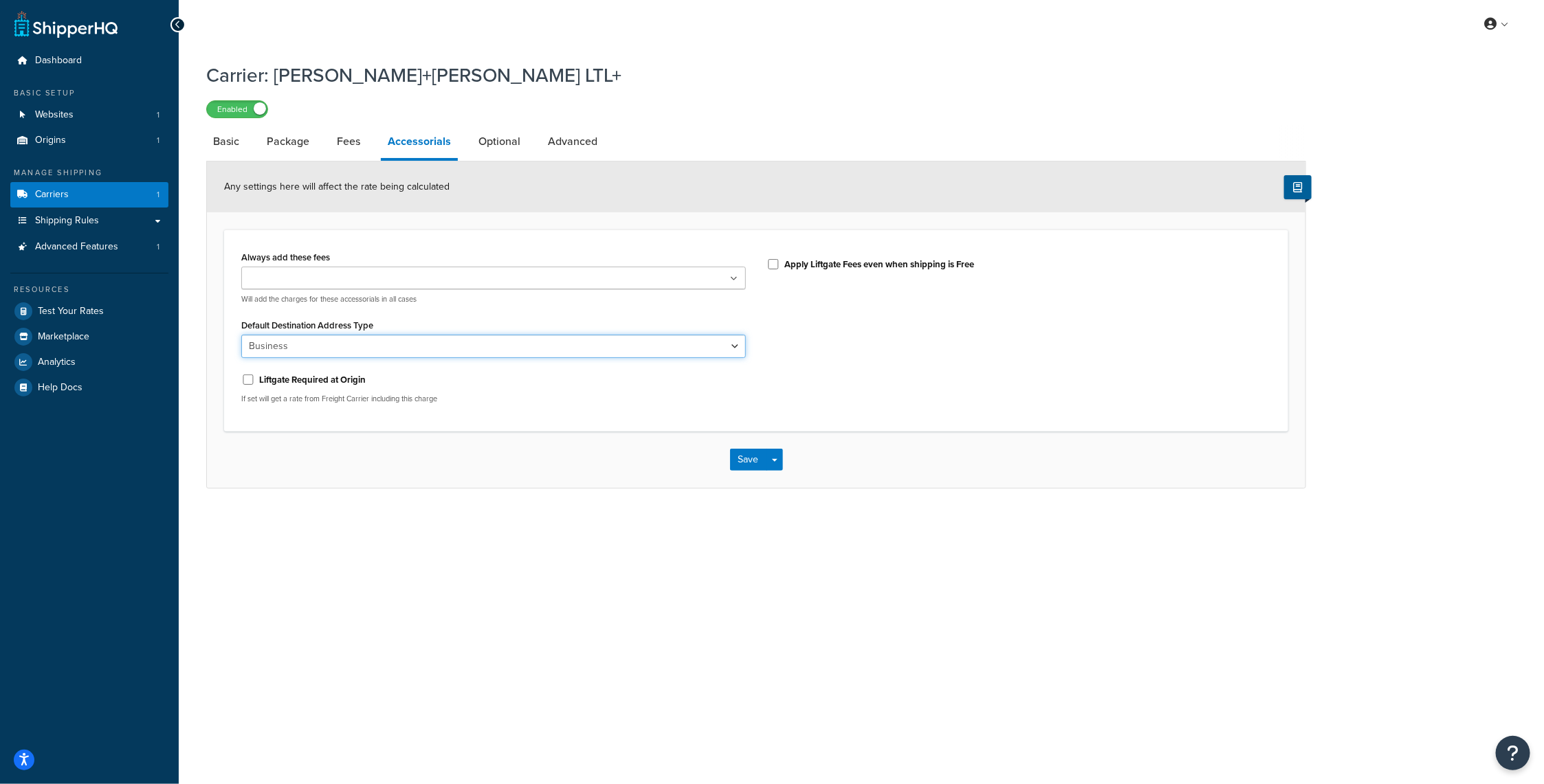
click at [724, 345] on select "Business Residential" at bounding box center [494, 347] width 505 height 23
click at [722, 302] on p "Will add the charges for these accessorials in all cases" at bounding box center [494, 299] width 505 height 10
click at [445, 330] on div "Default Destination Address Type Business Residential" at bounding box center [494, 337] width 505 height 43
click at [594, 345] on select "Business Residential" at bounding box center [494, 347] width 505 height 23
click at [332, 537] on div "My Profile Billing Global Settings Contact Us Logout Carrier: [PERSON_NAME]+[PE…" at bounding box center [861, 392] width 1365 height 784
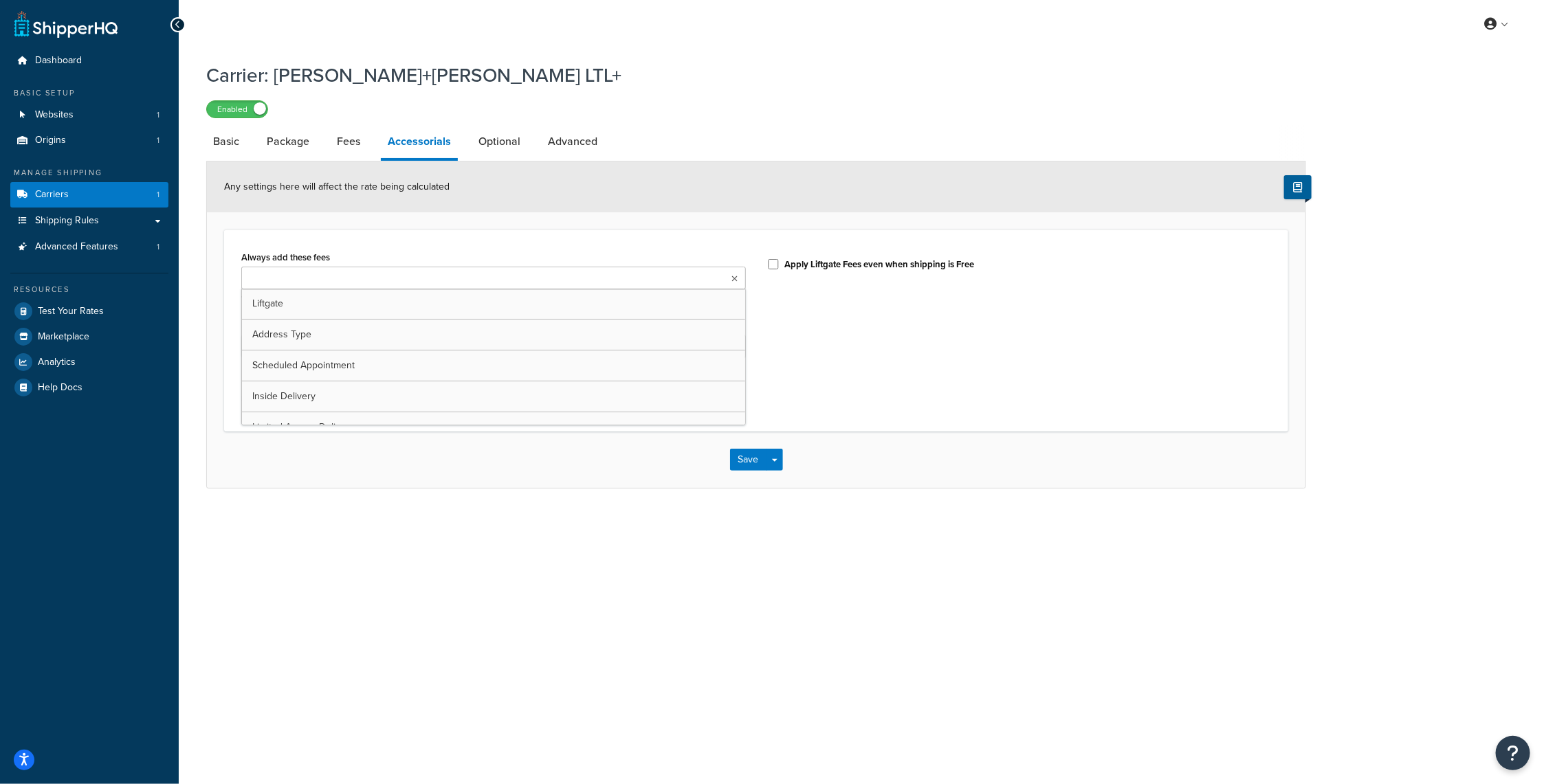
click at [378, 276] on ul at bounding box center [494, 278] width 505 height 23
click at [368, 678] on div "My Profile Billing Global Settings Contact Us Logout Carrier: [PERSON_NAME]+[PE…" at bounding box center [861, 392] width 1365 height 784
click at [293, 278] on icon at bounding box center [292, 280] width 6 height 8
click at [676, 645] on div "My Profile Billing Global Settings Contact Us Logout Carrier: [PERSON_NAME]+[PE…" at bounding box center [861, 392] width 1365 height 784
